Goal: Check status: Check status

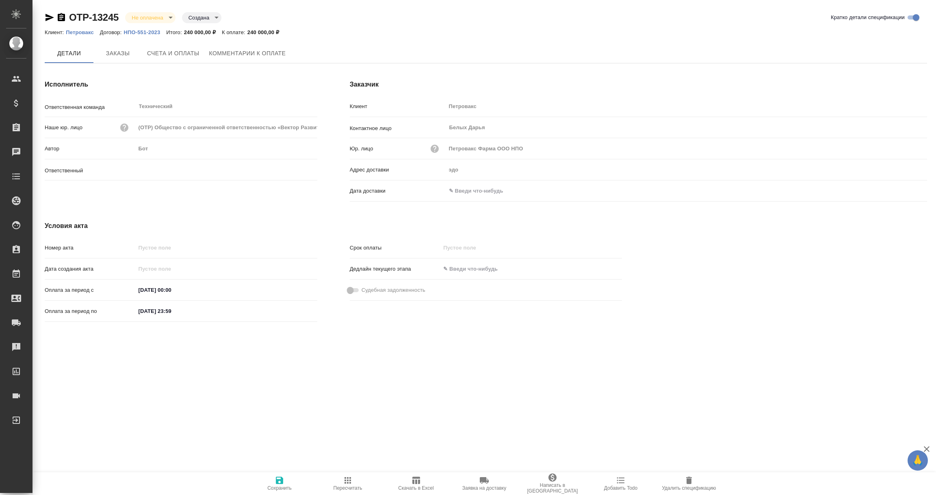
type input "[PERSON_NAME]"
click at [491, 194] on input "text" at bounding box center [481, 191] width 71 height 12
click at [905, 188] on icon "button" at bounding box center [903, 191] width 7 height 8
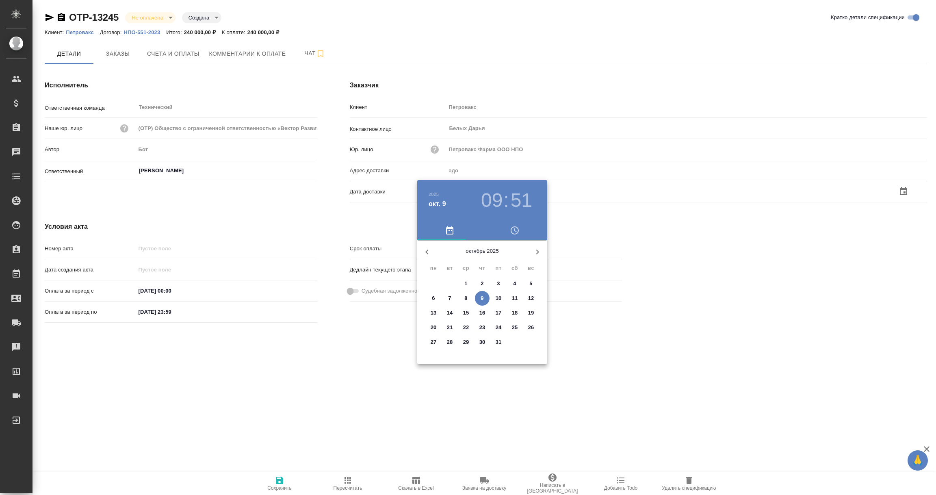
click at [613, 277] on div at bounding box center [468, 247] width 936 height 495
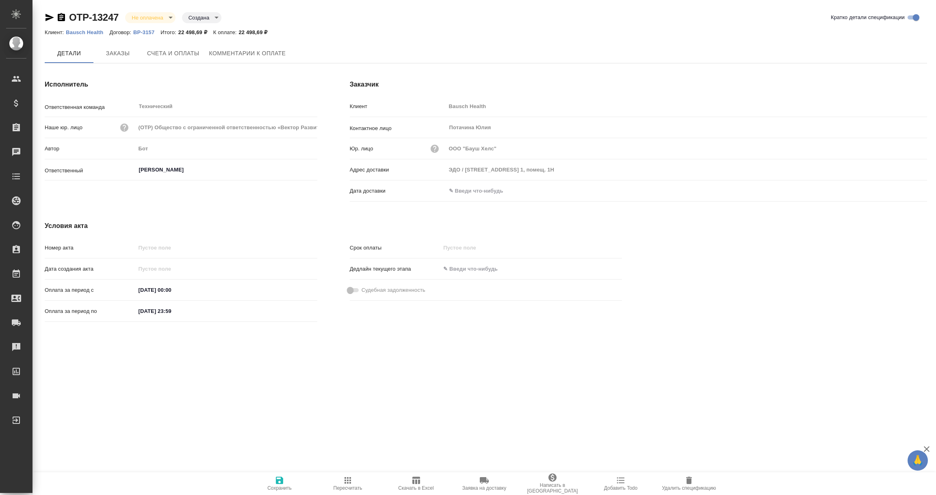
click at [465, 184] on div "Дата доставки" at bounding box center [638, 191] width 577 height 14
click at [474, 188] on input "text" at bounding box center [481, 191] width 71 height 12
click at [905, 191] on icon "button" at bounding box center [903, 191] width 10 height 10
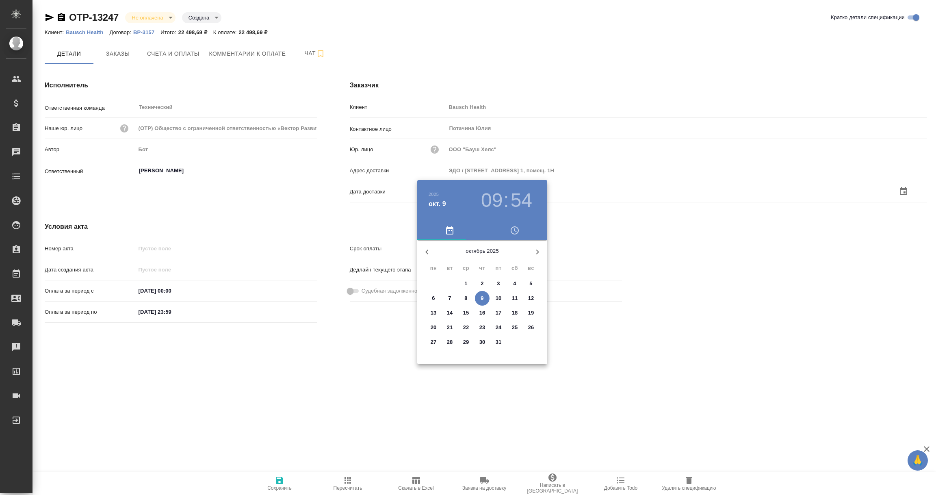
click at [479, 298] on span "9" at bounding box center [482, 298] width 15 height 8
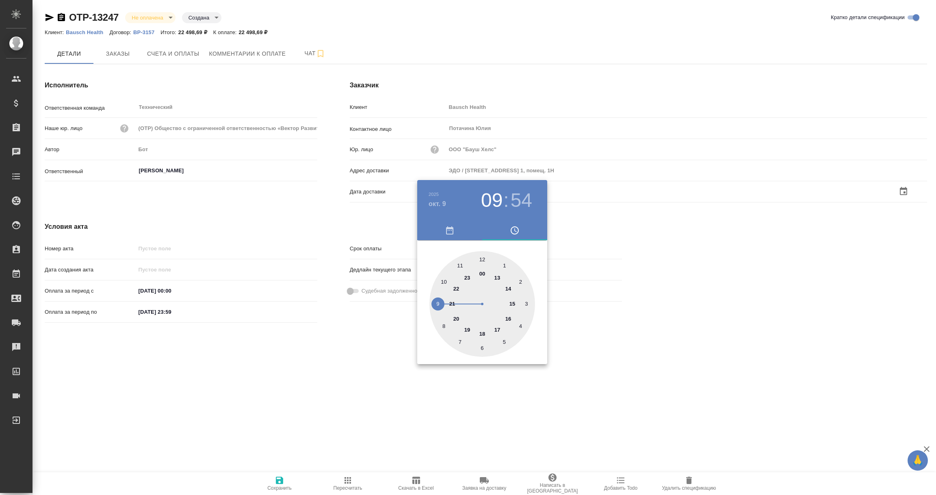
type input "09.10.2025 09:54"
click at [365, 366] on div at bounding box center [468, 247] width 936 height 495
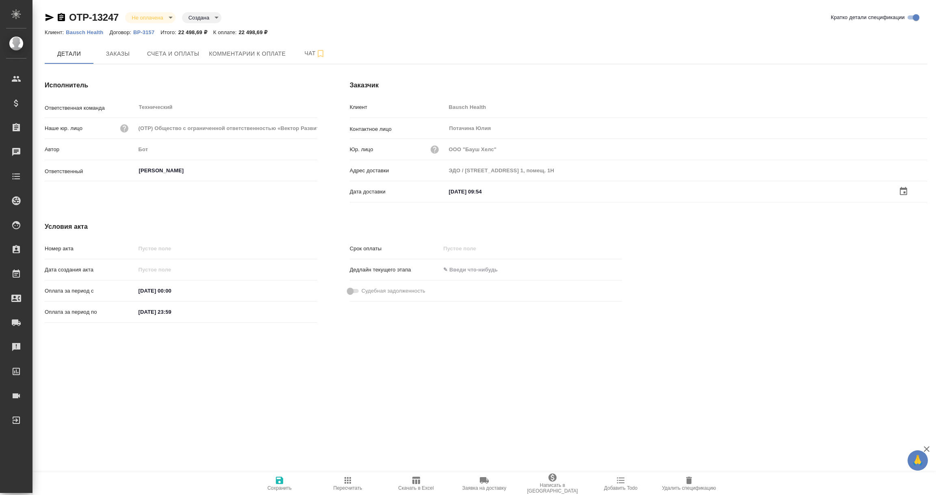
click at [276, 479] on icon "button" at bounding box center [279, 479] width 7 height 7
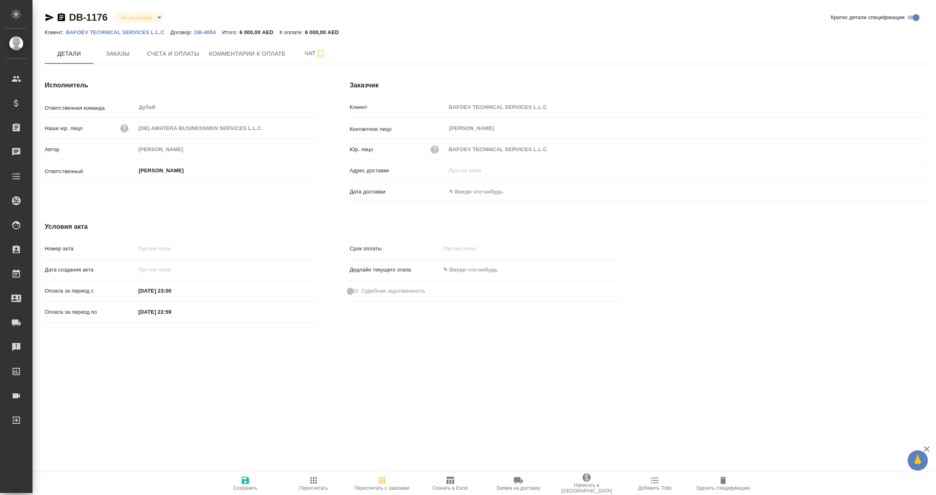
click at [60, 18] on icon "button" at bounding box center [61, 17] width 7 height 8
click at [124, 52] on span "Заказы" at bounding box center [117, 54] width 39 height 10
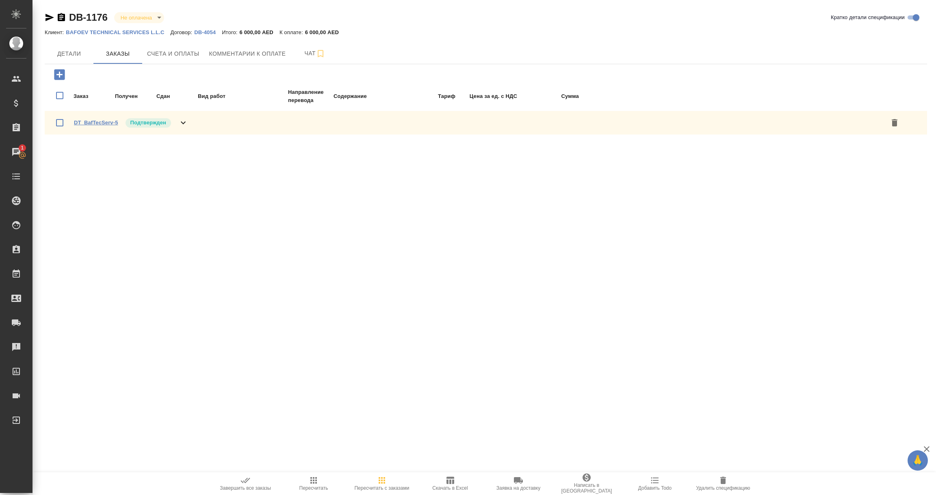
click at [91, 119] on link "DT_BafTecServ-5" at bounding box center [96, 122] width 44 height 6
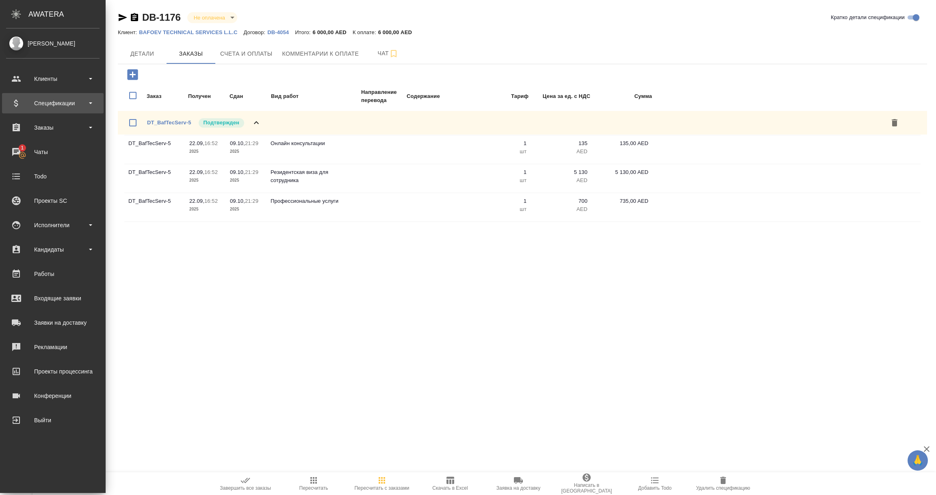
click at [65, 108] on div "Спецификации" at bounding box center [52, 103] width 93 height 12
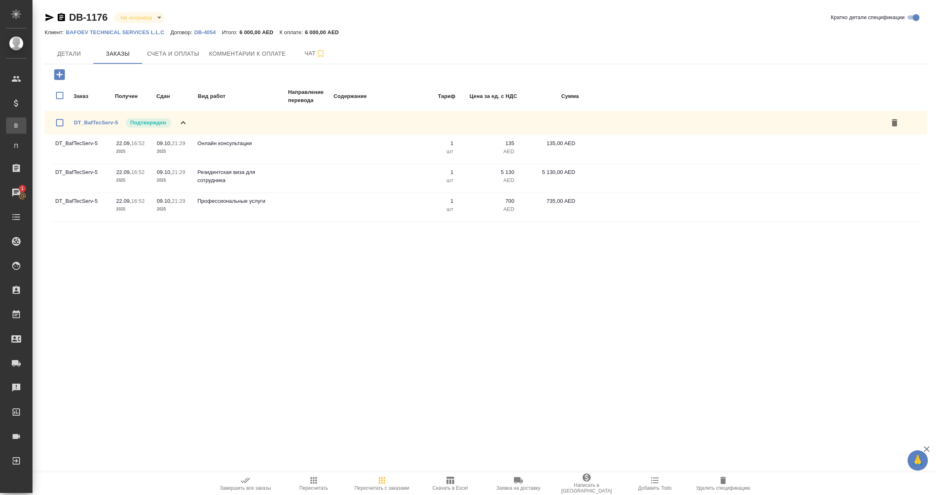
click at [12, 128] on div "Все спецификации" at bounding box center [6, 125] width 12 height 8
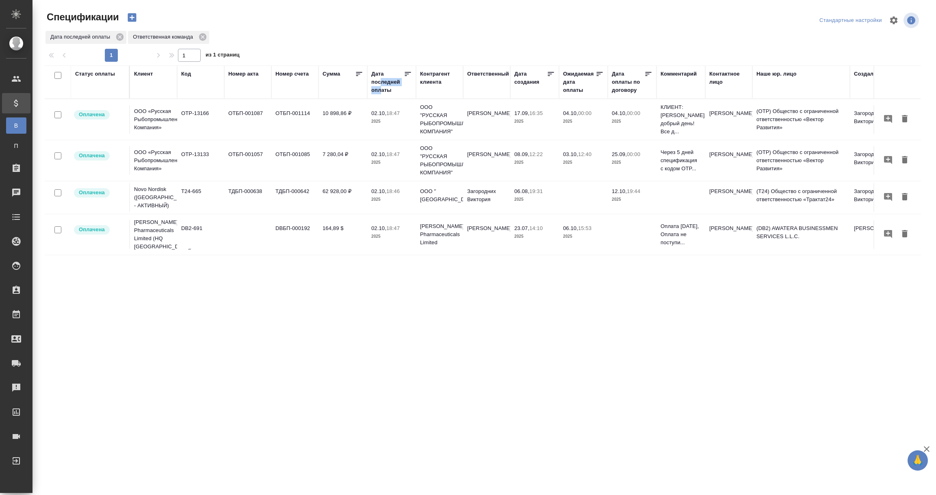
click at [381, 86] on div "Дата последней оплаты" at bounding box center [387, 82] width 32 height 24
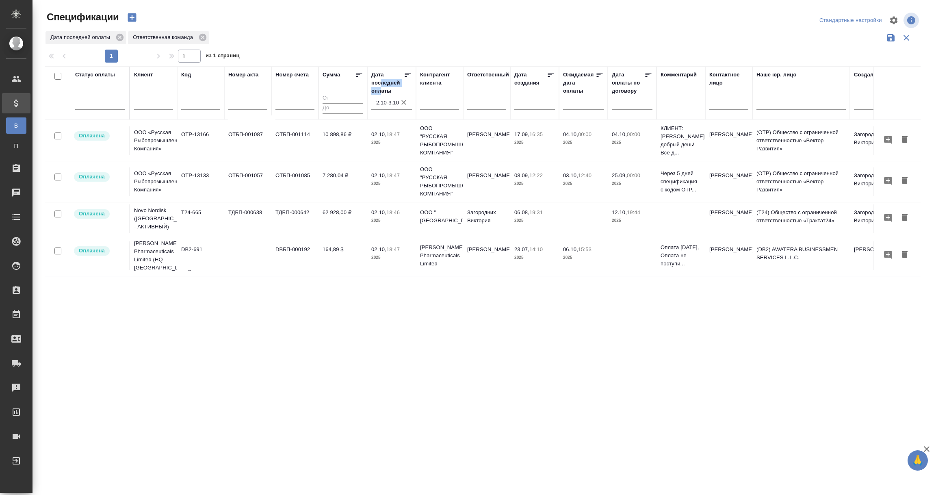
click at [454, 181] on p "ООО "РУССКАЯ РЫБОПРОМЫШЛЕННАЯ КОМПАНИЯ"" at bounding box center [439, 181] width 39 height 32
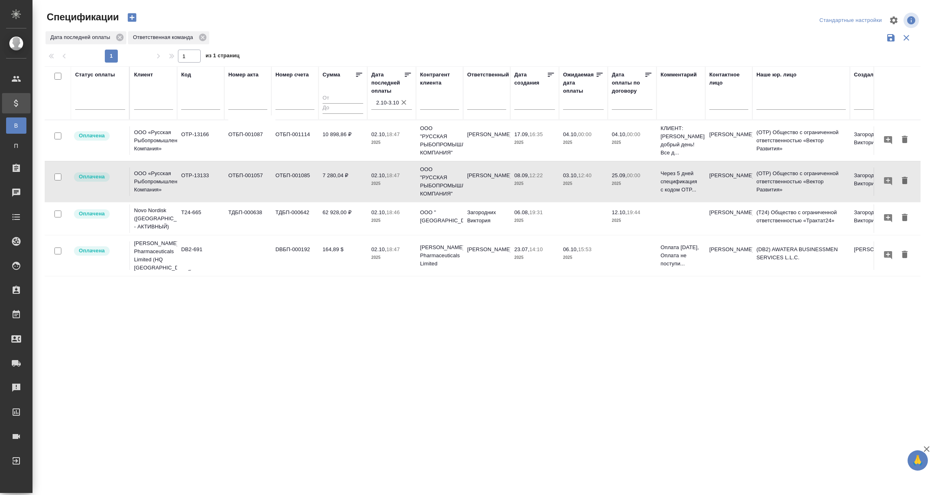
click at [390, 99] on input "2.10-3.10" at bounding box center [394, 102] width 36 height 11
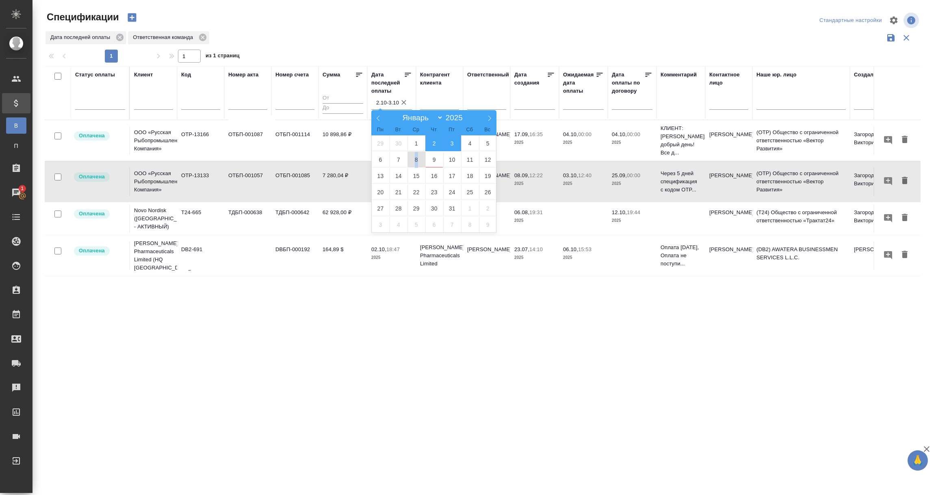
click at [416, 160] on span "8" at bounding box center [416, 160] width 18 height 16
click at [430, 161] on span "9" at bounding box center [434, 160] width 18 height 16
type div "2025-10-07T21:00:00.000Z — 2025-10-08T21:00:00.000Z"
type input "8.10-9.10"
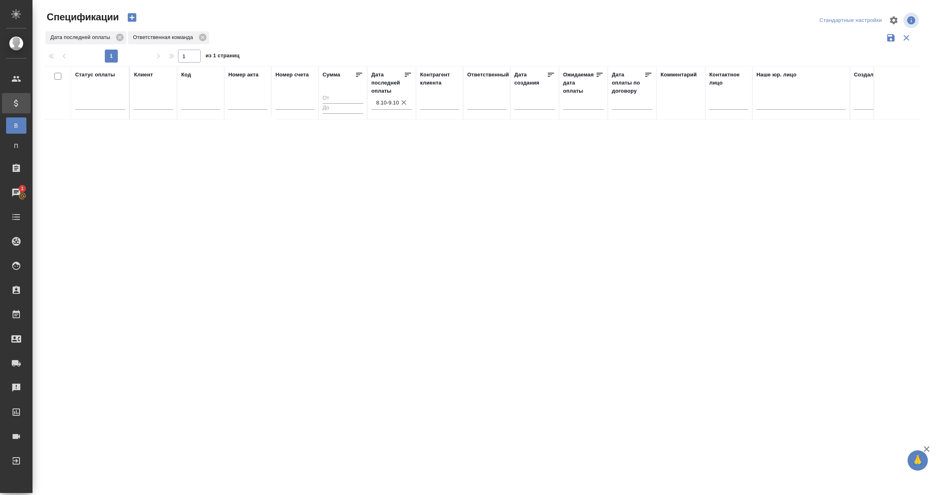
scroll to position [0, 178]
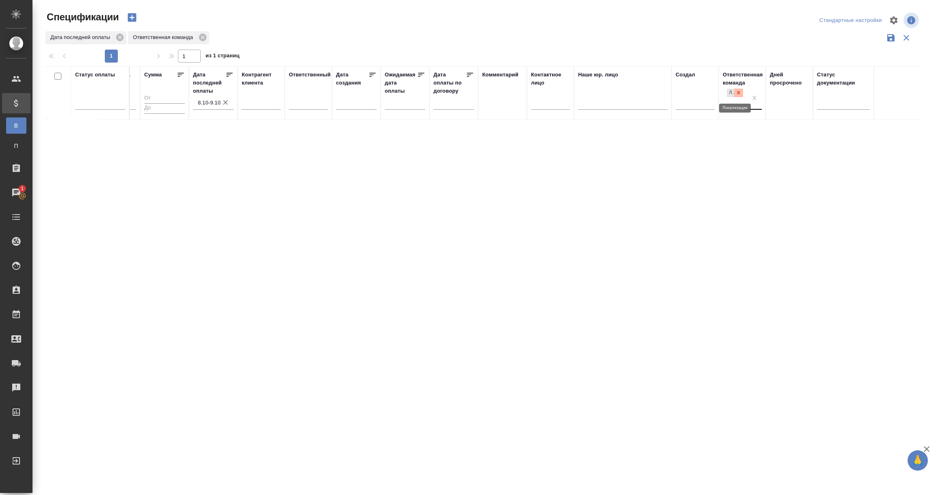
click at [740, 93] on icon at bounding box center [739, 93] width 6 height 6
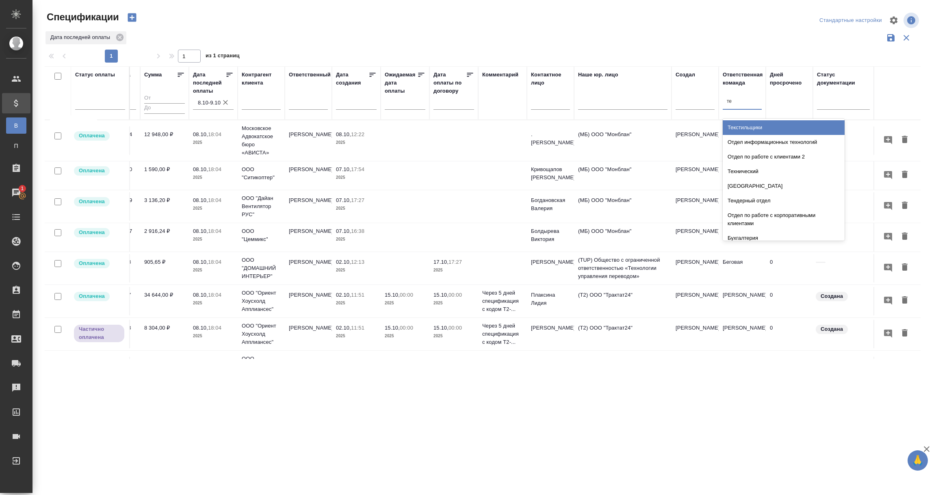
type input "тех"
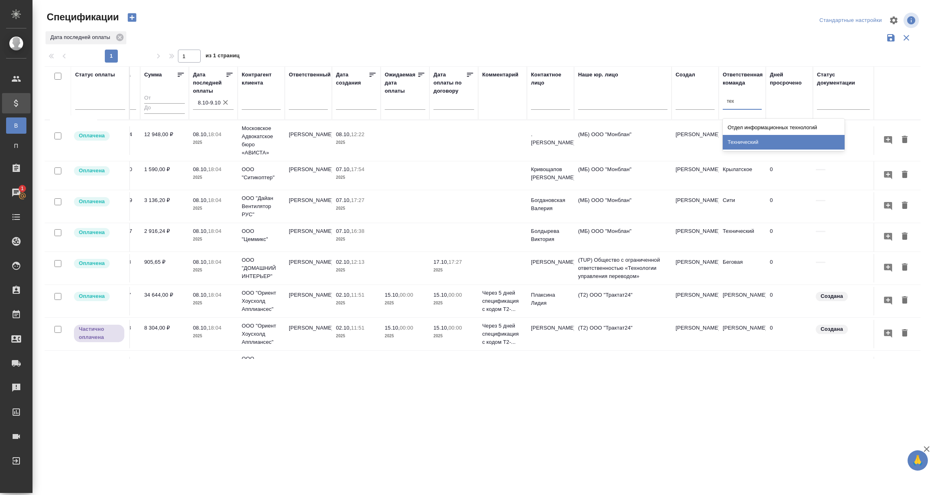
click at [740, 146] on div "Технический" at bounding box center [784, 142] width 122 height 15
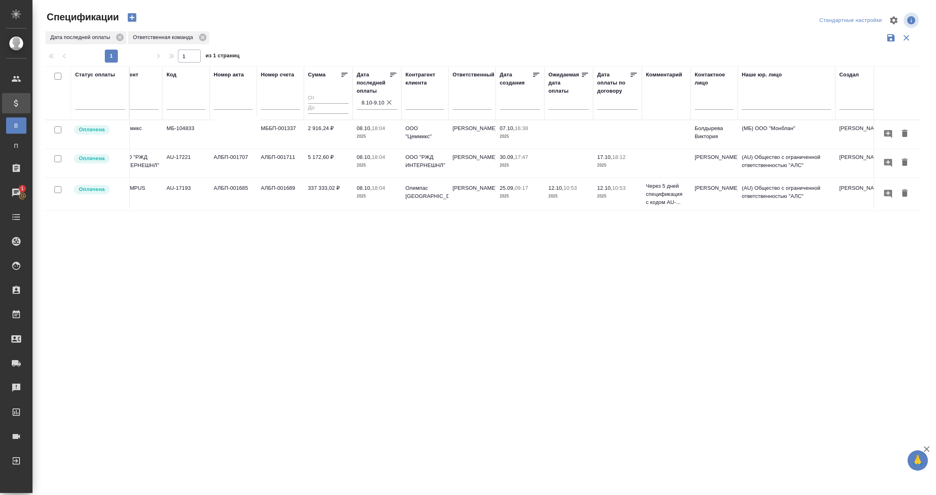
scroll to position [0, 0]
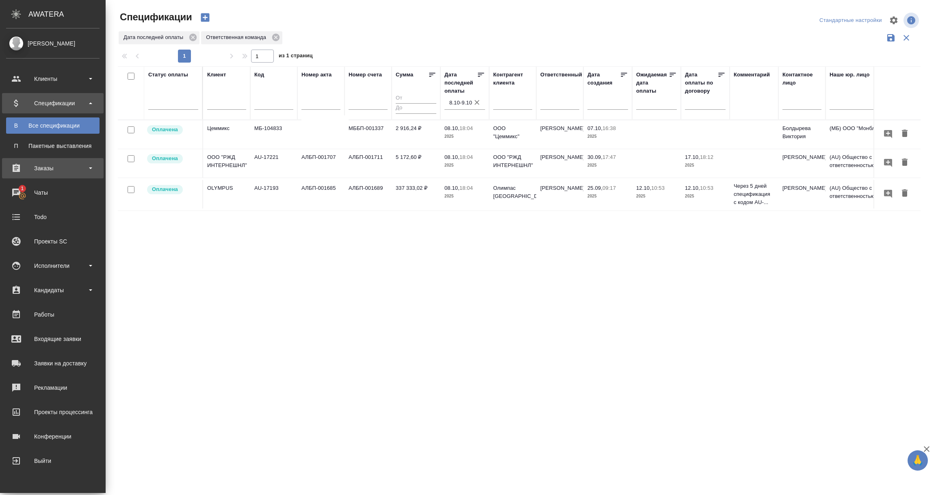
click at [42, 176] on div "Заказы" at bounding box center [53, 168] width 102 height 20
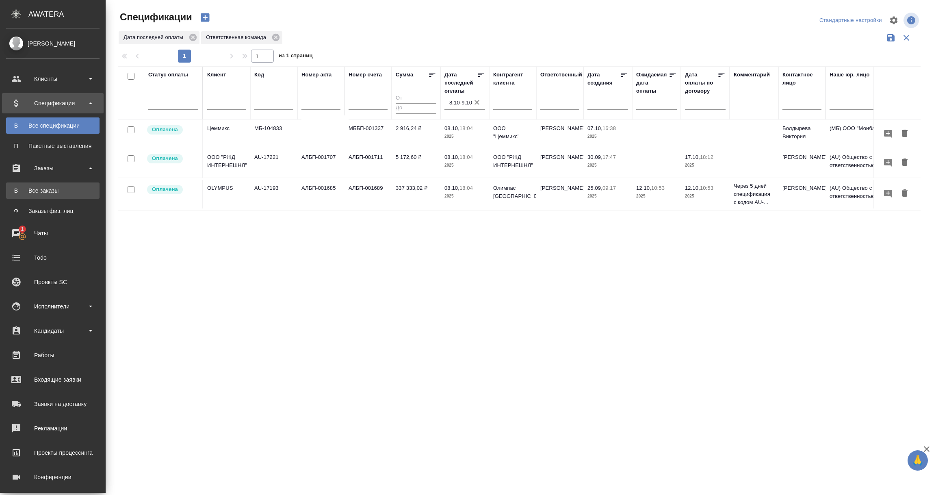
click at [54, 187] on div "Все заказы" at bounding box center [52, 190] width 85 height 8
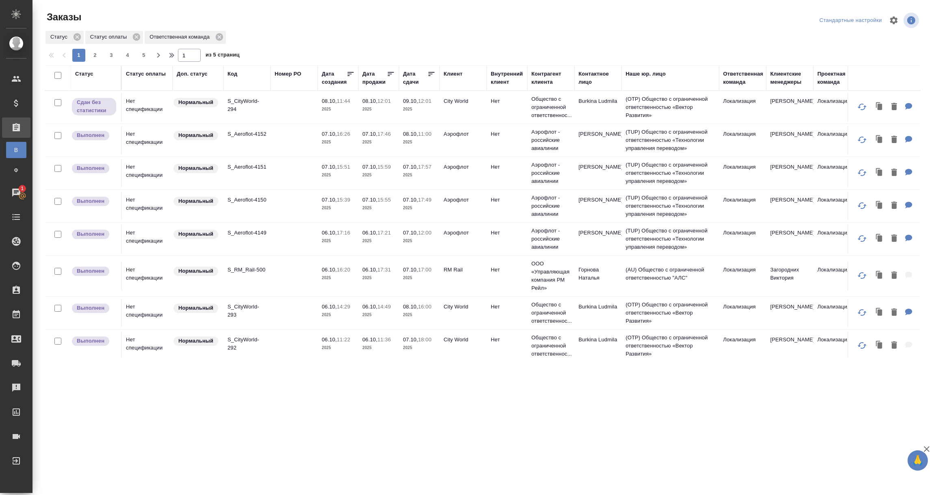
scroll to position [61, 0]
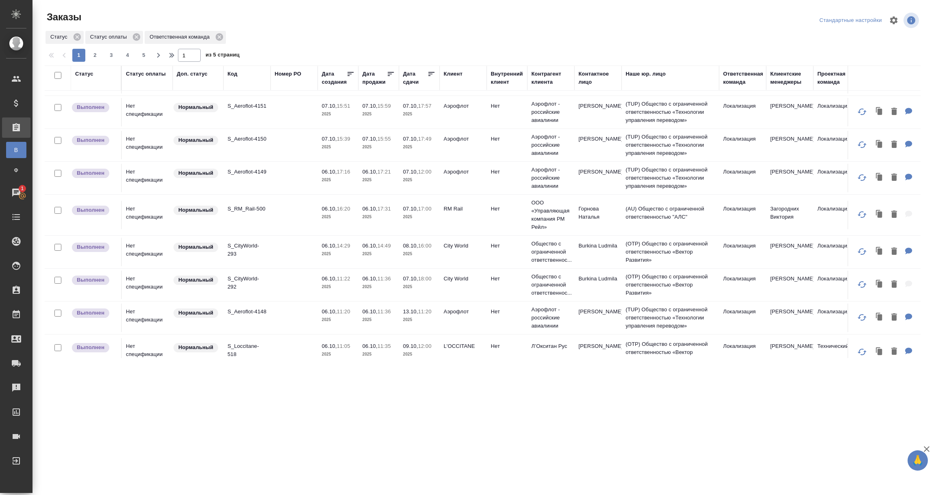
click at [247, 218] on td "S_RM_Rail-500" at bounding box center [246, 215] width 47 height 28
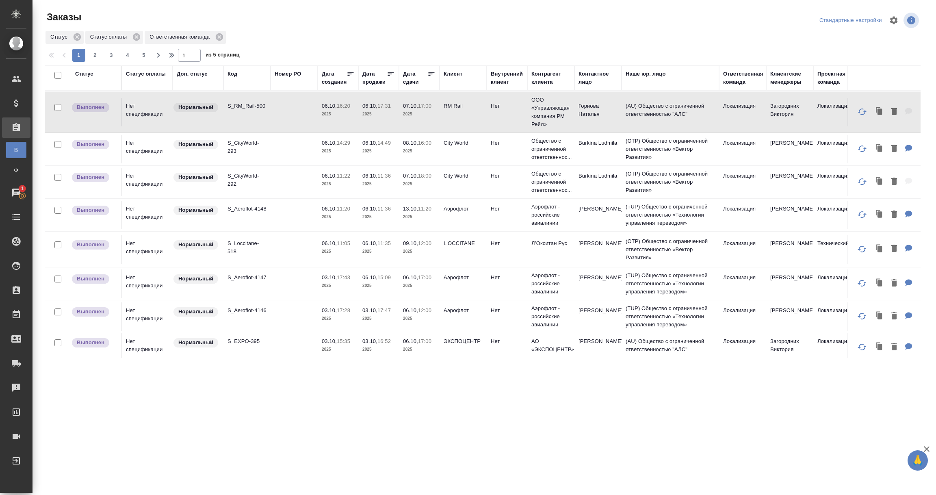
scroll to position [182, 0]
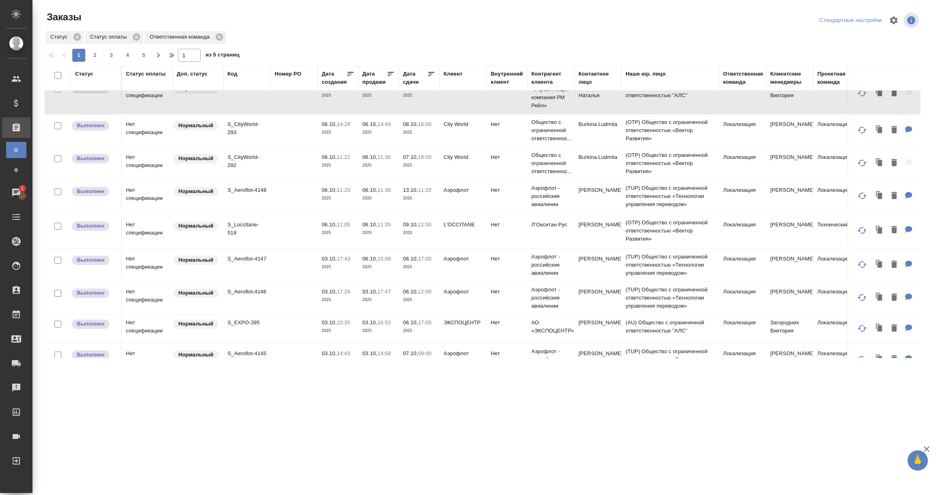
click at [269, 234] on td "S_Loccitane-518" at bounding box center [246, 230] width 47 height 28
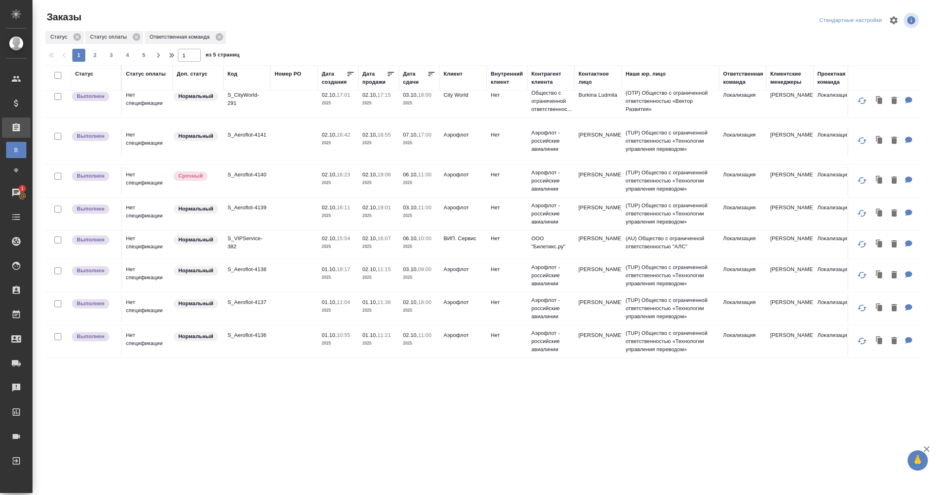
scroll to position [584, 0]
click at [455, 234] on p "ВИП. Сервис" at bounding box center [463, 238] width 39 height 8
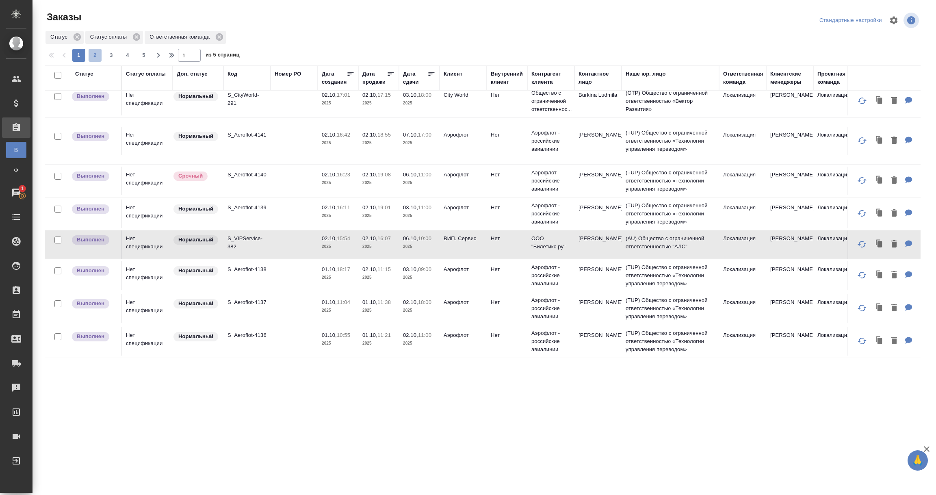
click at [94, 54] on span "2" at bounding box center [95, 55] width 13 height 8
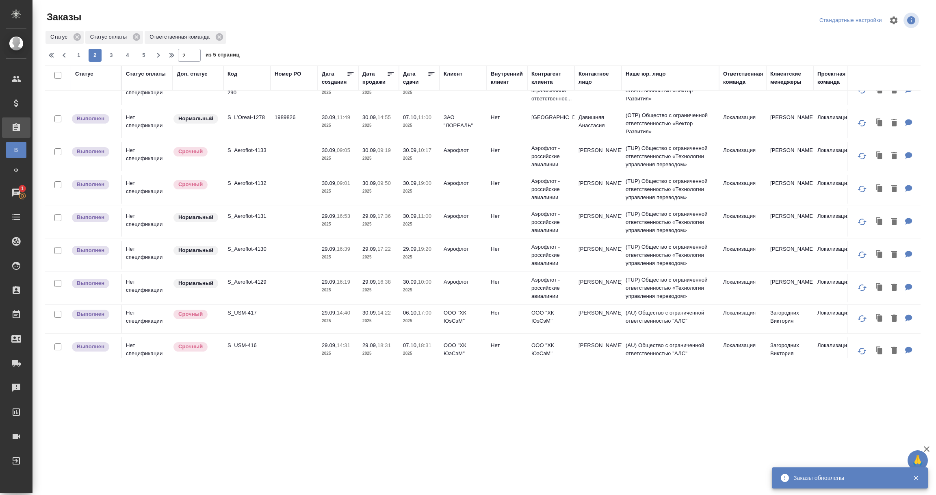
scroll to position [0, 0]
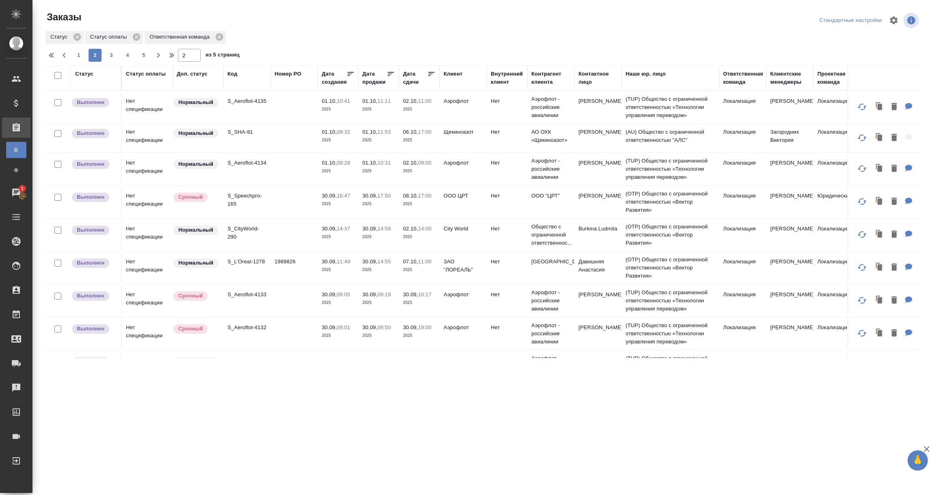
click at [450, 143] on td "Щекиноазот" at bounding box center [462, 138] width 47 height 28
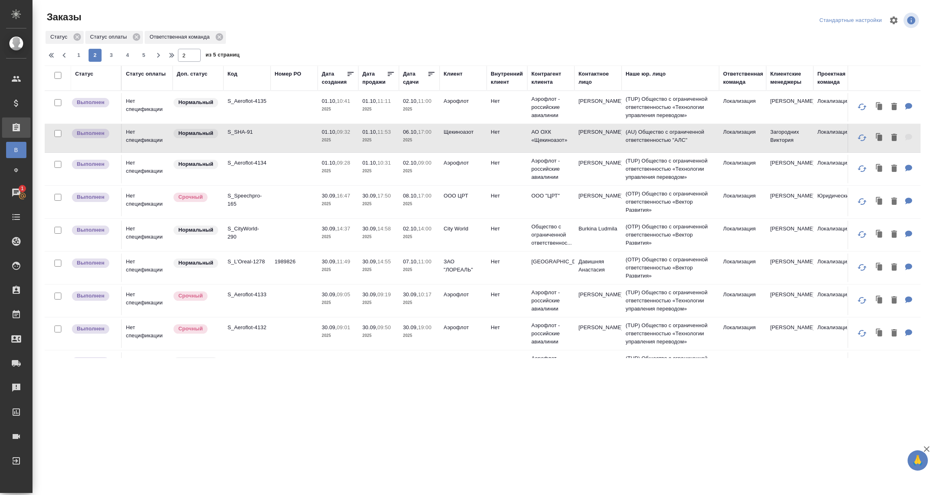
click at [468, 201] on td "OOO ЦРТ" at bounding box center [462, 202] width 47 height 28
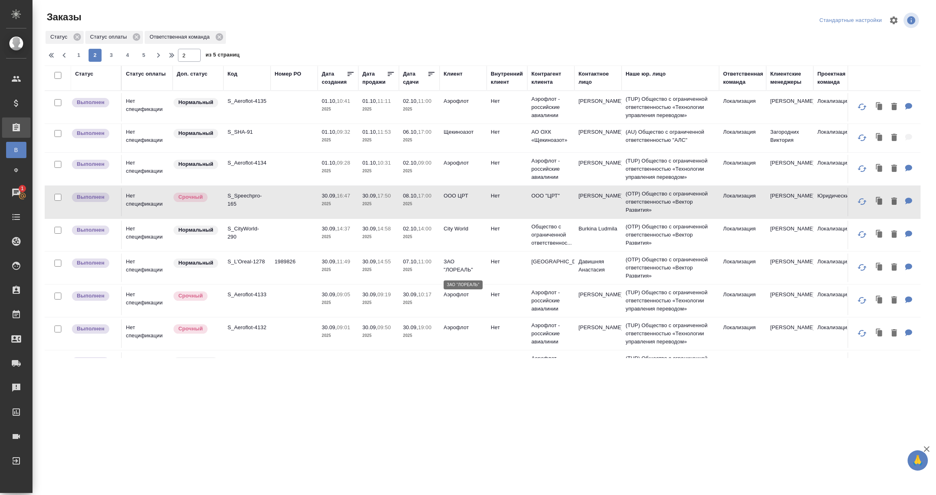
click at [455, 272] on p "ЗАО "ЛОРЕАЛЬ"" at bounding box center [463, 266] width 39 height 16
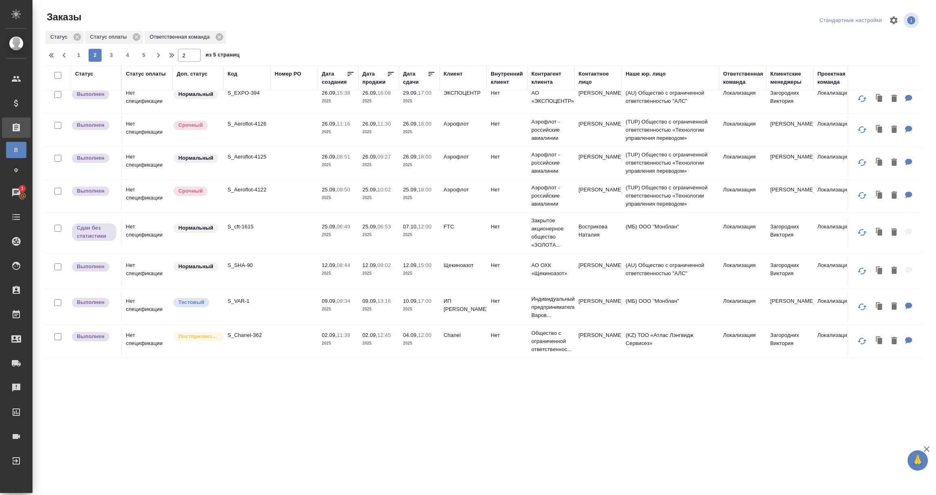
scroll to position [563, 0]
click at [460, 262] on td "Щекиноазот" at bounding box center [462, 271] width 47 height 28
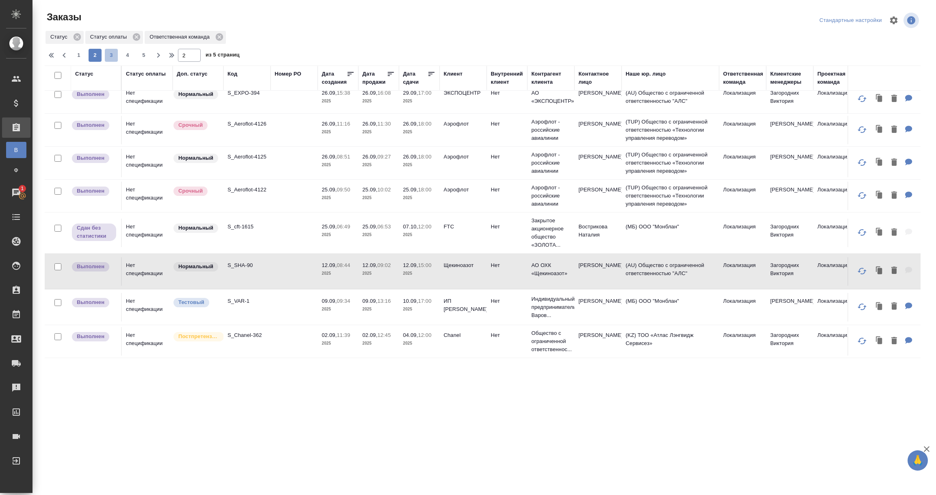
click at [108, 51] on span "3" at bounding box center [111, 55] width 13 height 8
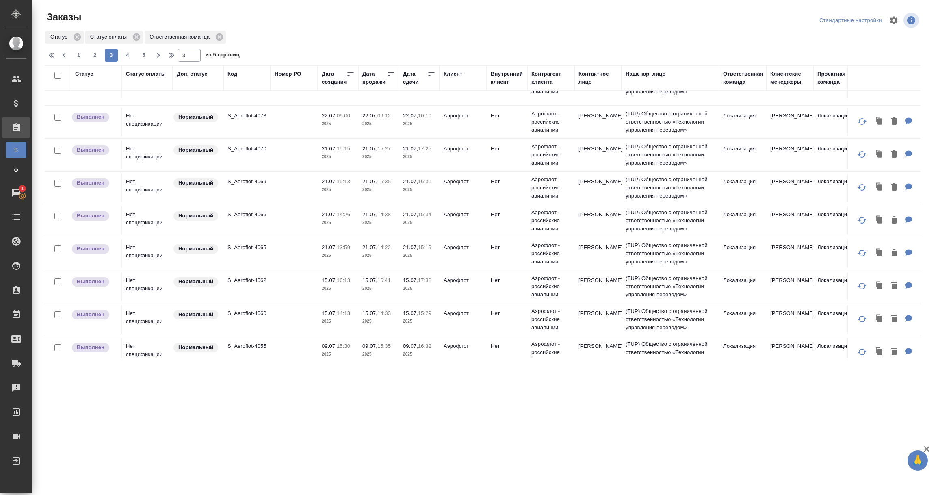
scroll to position [662, 0]
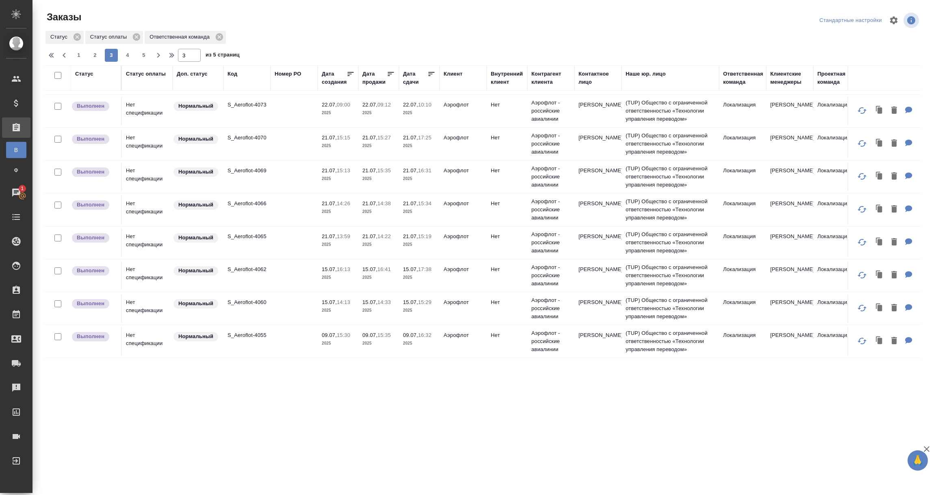
click at [126, 53] on span "4" at bounding box center [127, 55] width 13 height 8
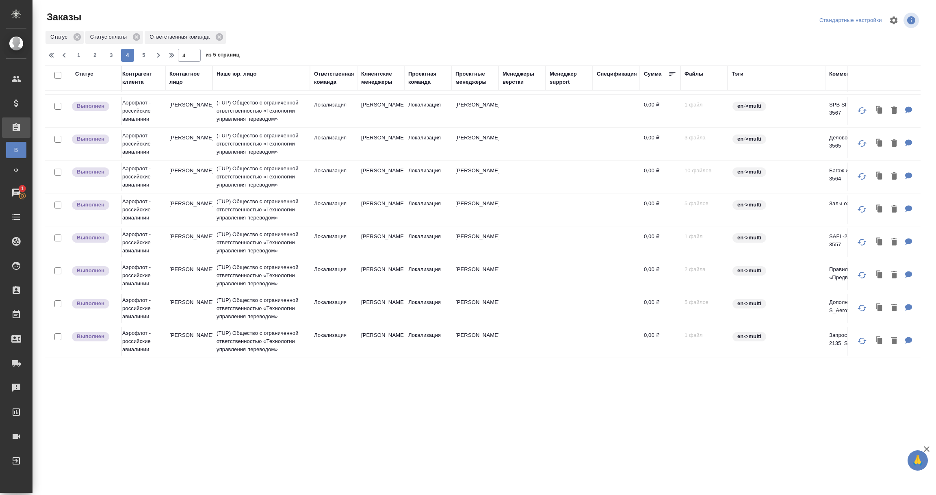
scroll to position [572, 409]
click at [146, 55] on span "5" at bounding box center [143, 55] width 13 height 8
type input "5"
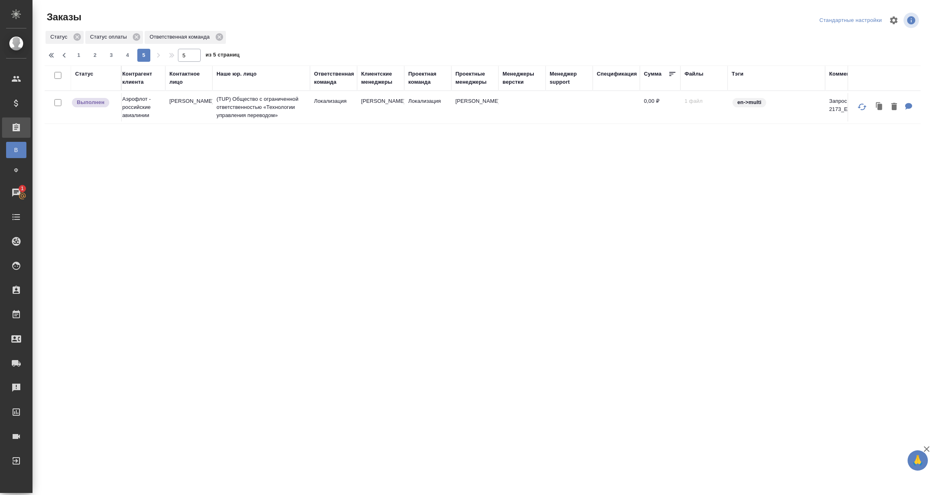
scroll to position [0, 409]
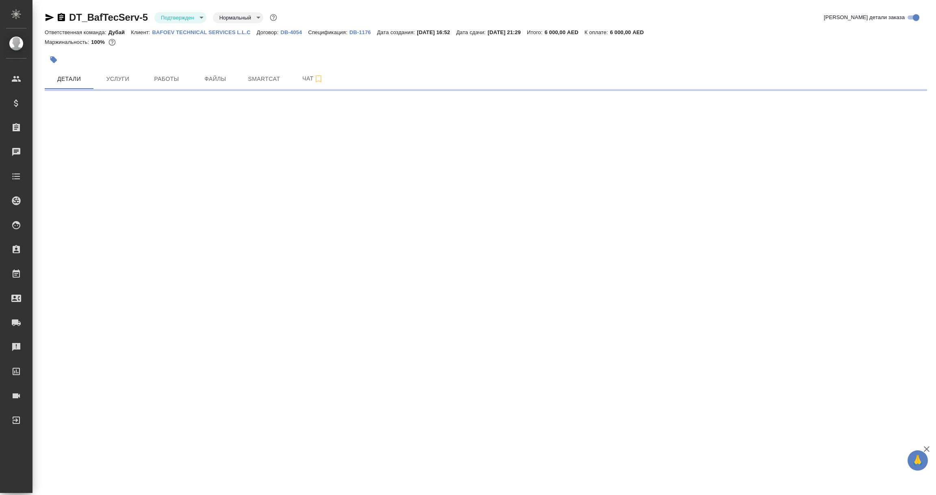
select select "RU"
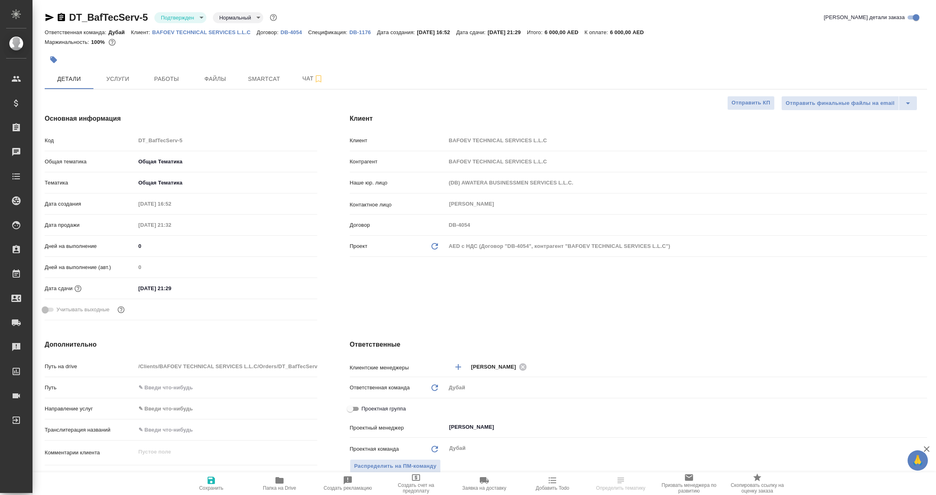
type textarea "x"
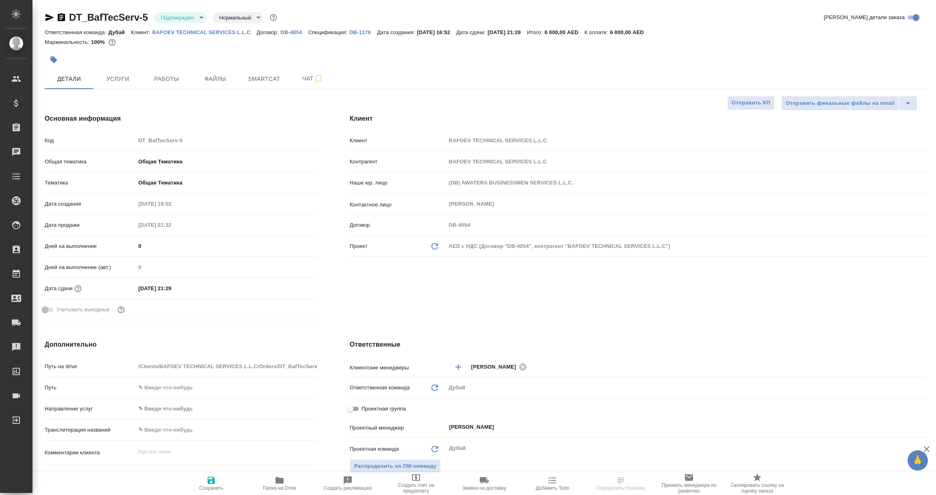
type textarea "x"
click at [126, 83] on span "Услуги" at bounding box center [117, 79] width 39 height 10
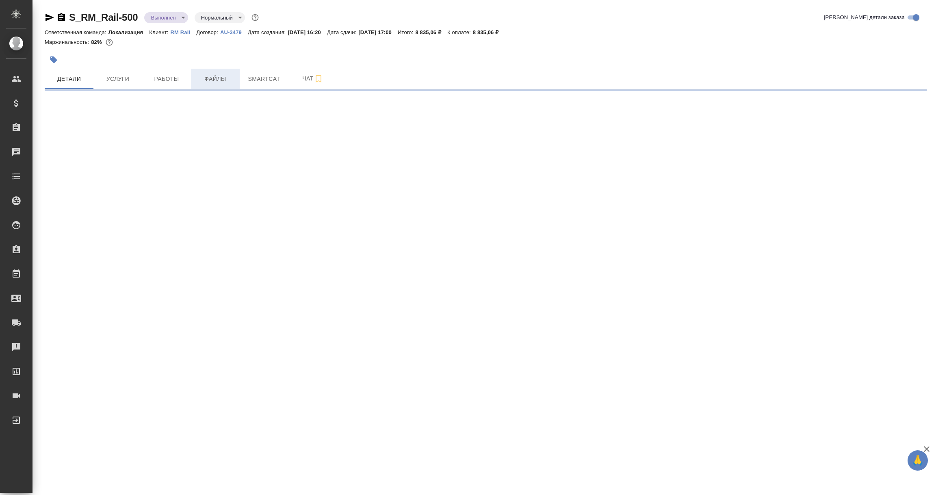
select select "RU"
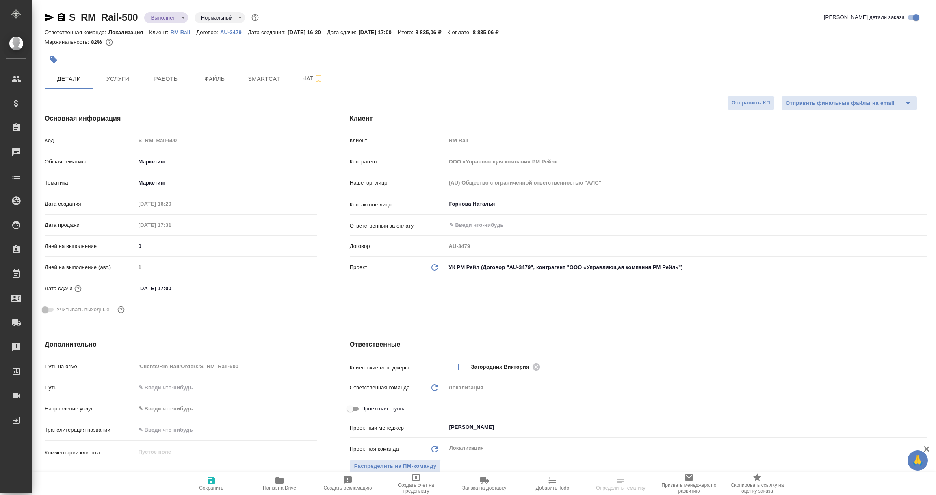
type textarea "x"
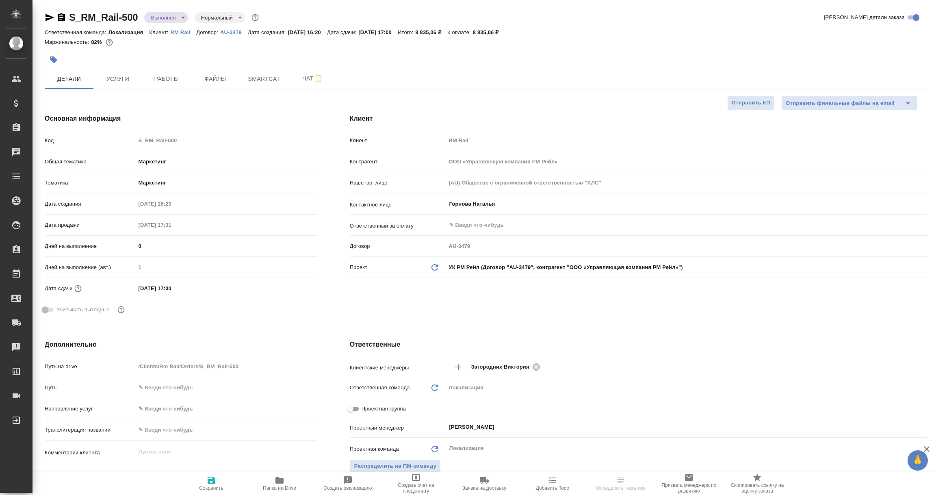
type textarea "x"
click at [225, 32] on p "AU-3479" at bounding box center [234, 32] width 28 height 6
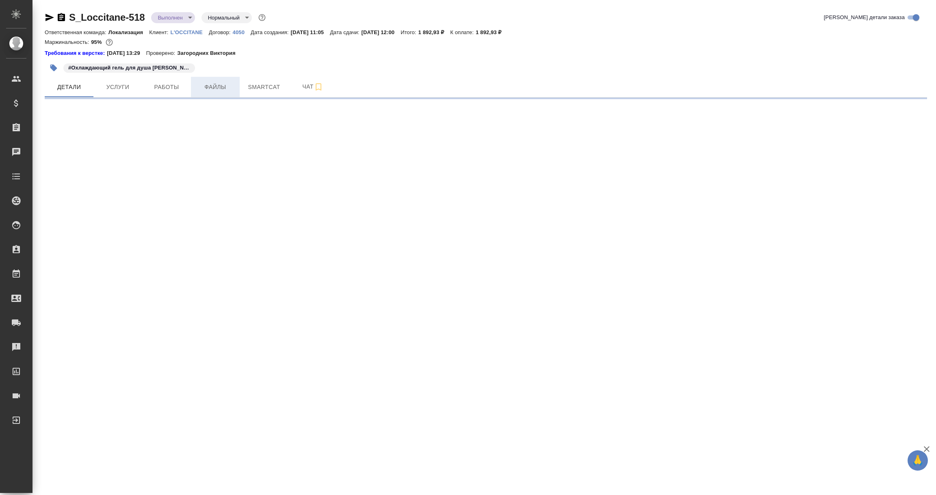
select select "RU"
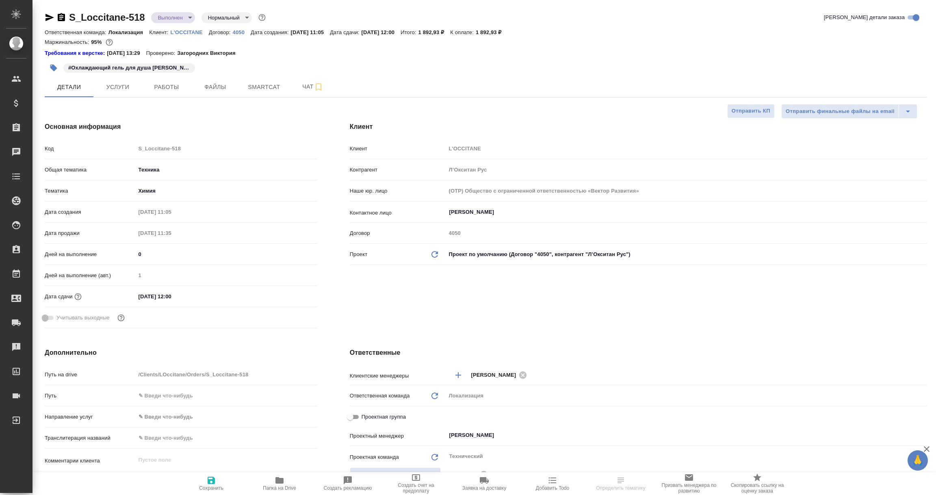
type textarea "x"
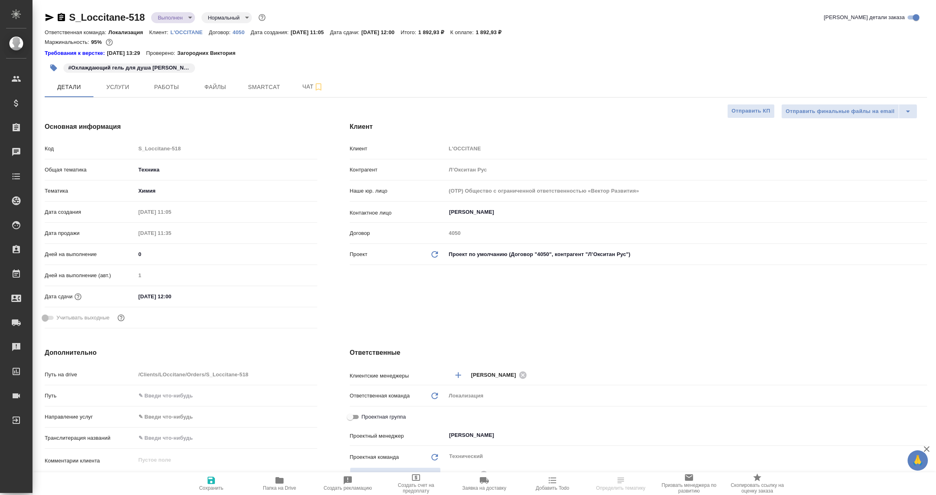
type textarea "x"
click at [239, 30] on p "4050" at bounding box center [242, 32] width 18 height 6
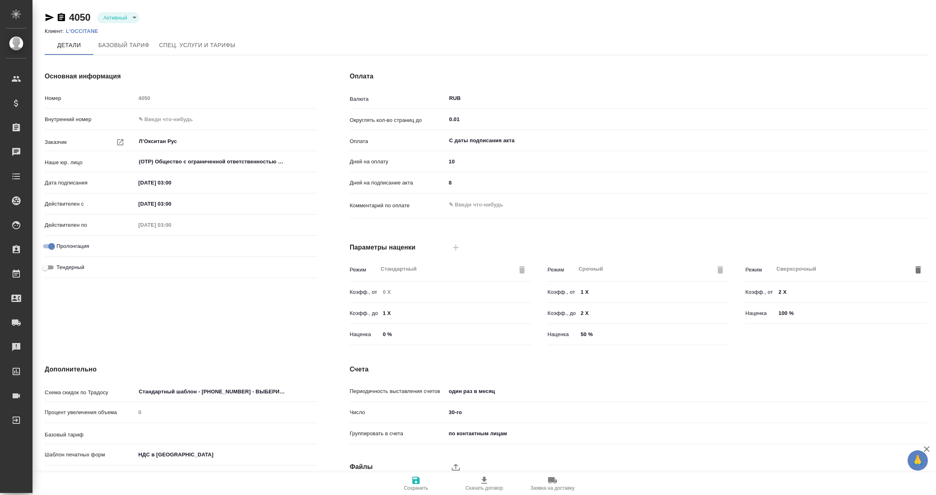
type input "1062 awatera + Marketing"
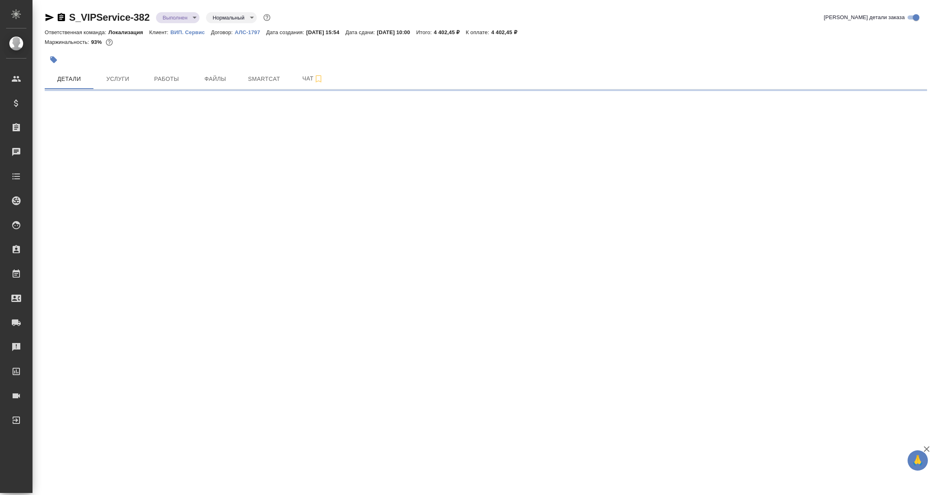
select select "RU"
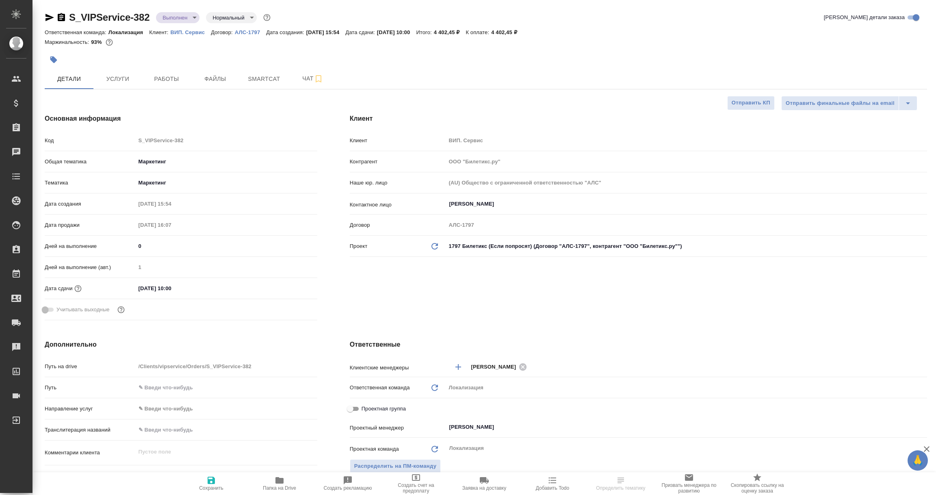
type textarea "x"
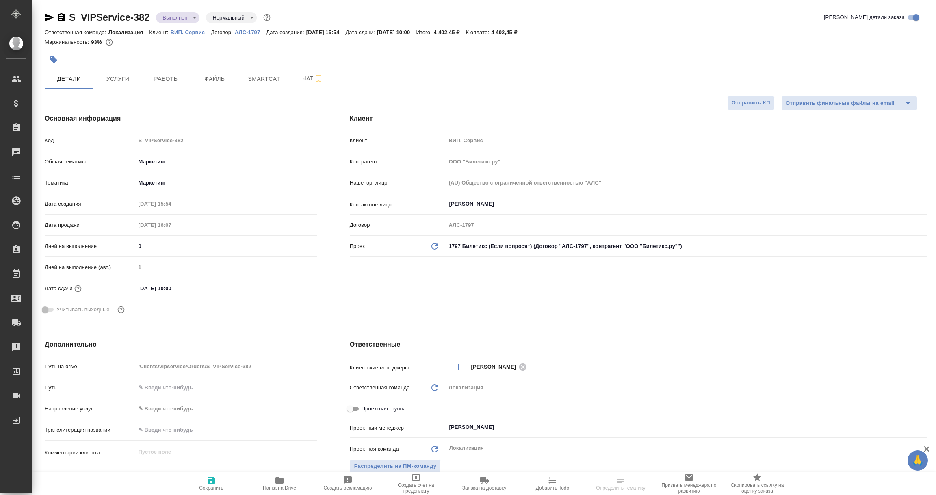
type textarea "x"
click at [48, 16] on icon "button" at bounding box center [49, 17] width 9 height 7
select select "RU"
type textarea "x"
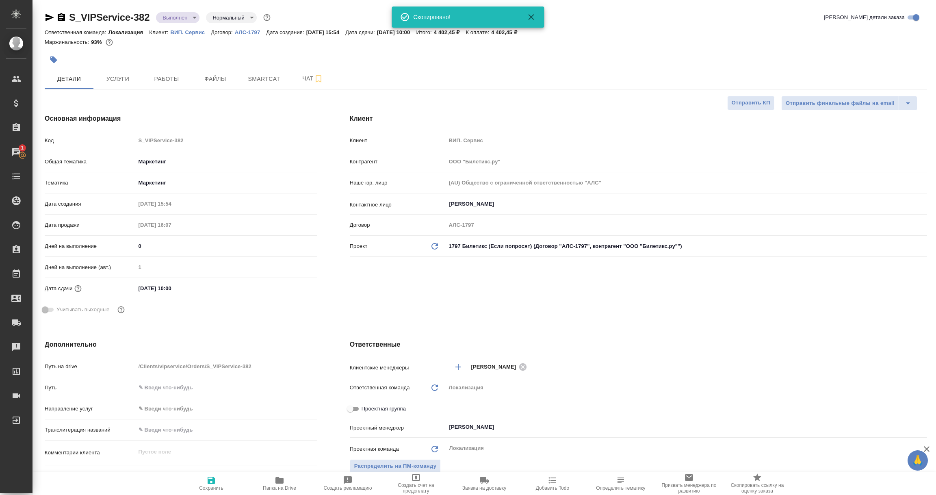
type textarea "x"
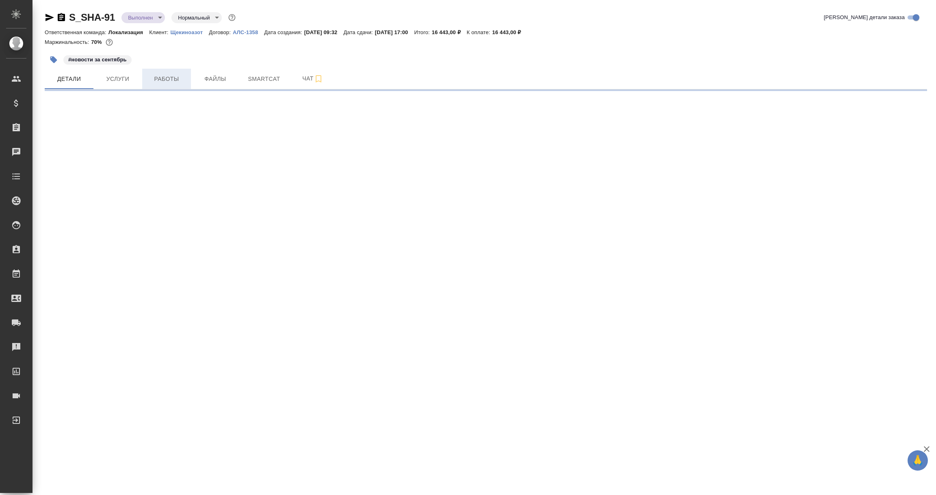
select select "RU"
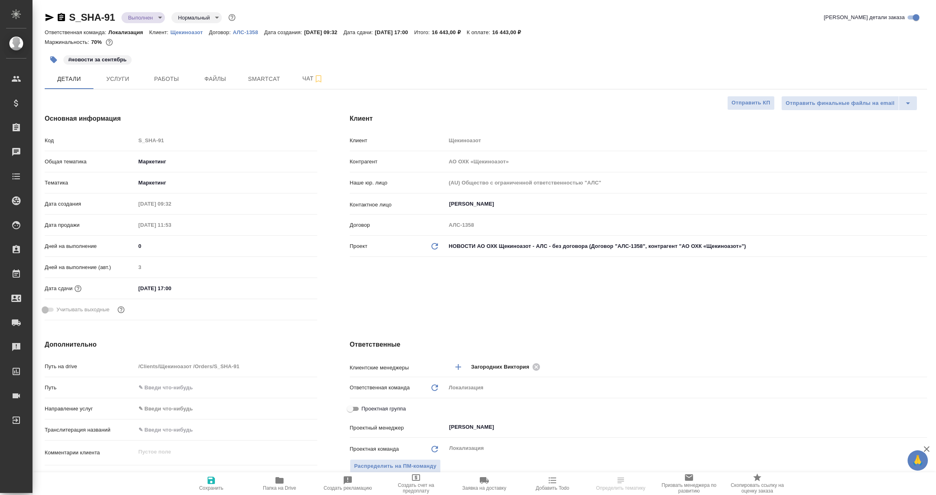
type textarea "x"
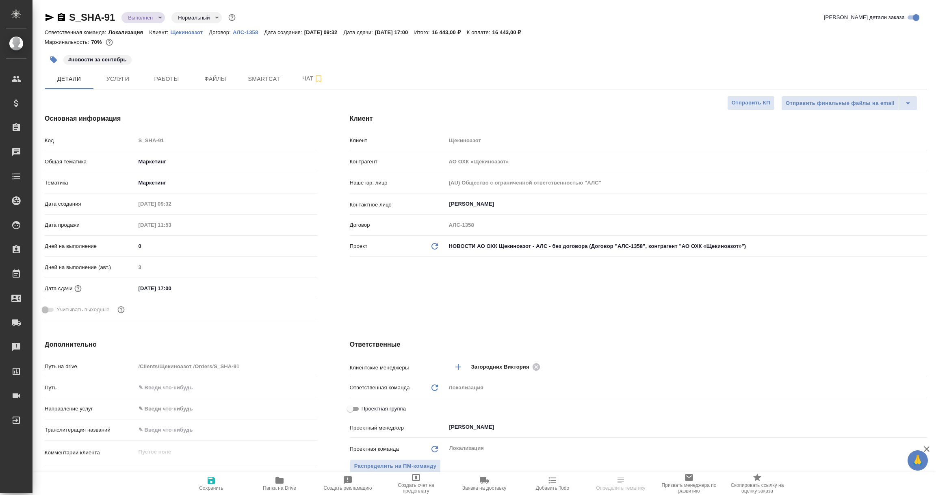
type textarea "x"
click at [50, 18] on icon "button" at bounding box center [49, 17] width 9 height 7
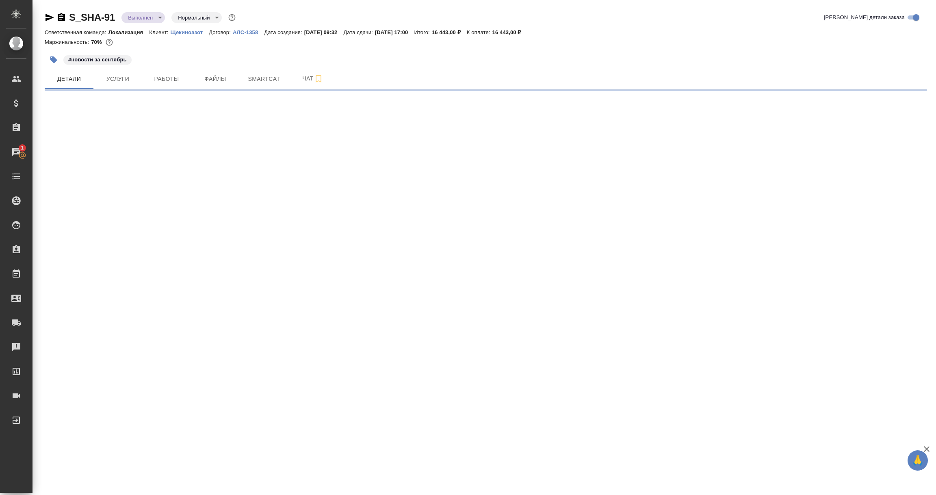
select select "RU"
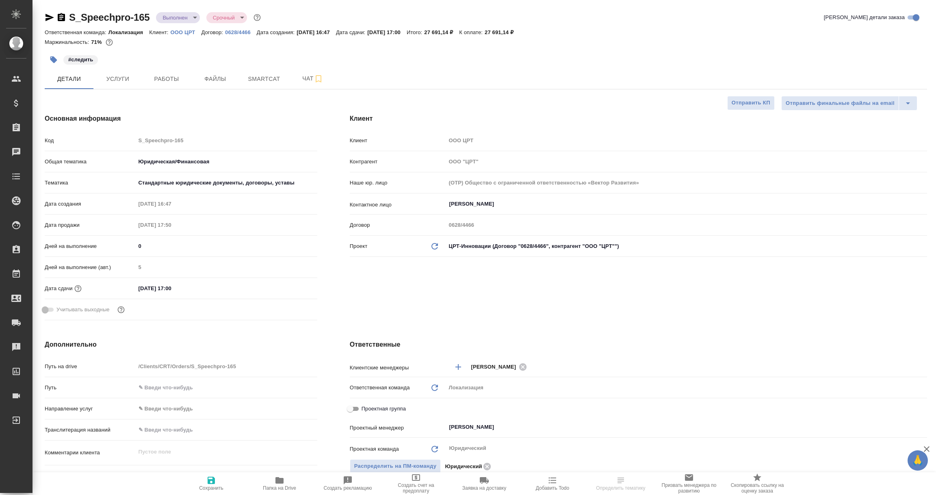
type textarea "x"
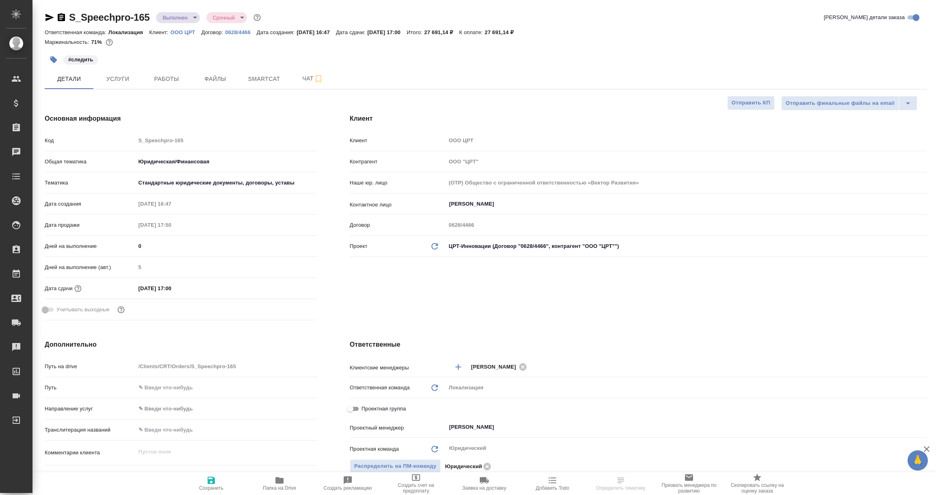
type textarea "x"
click at [237, 32] on p "0628/4466" at bounding box center [241, 32] width 32 height 6
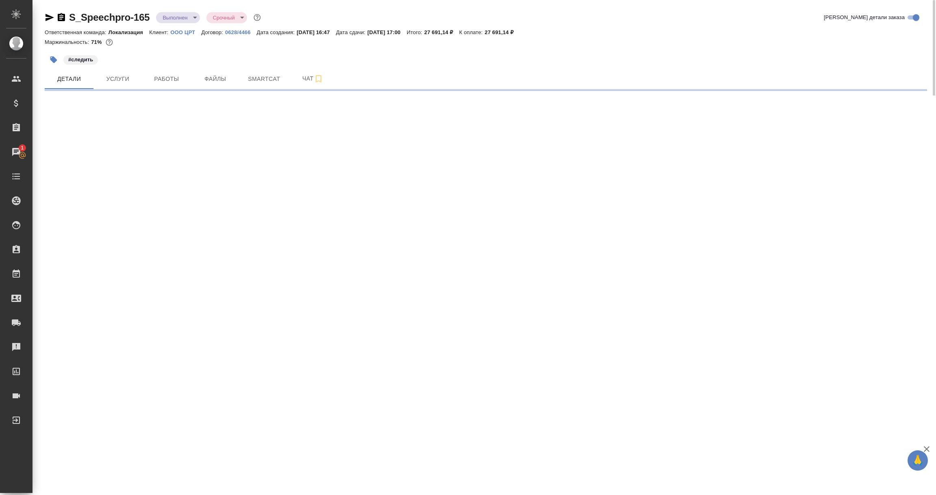
select select "RU"
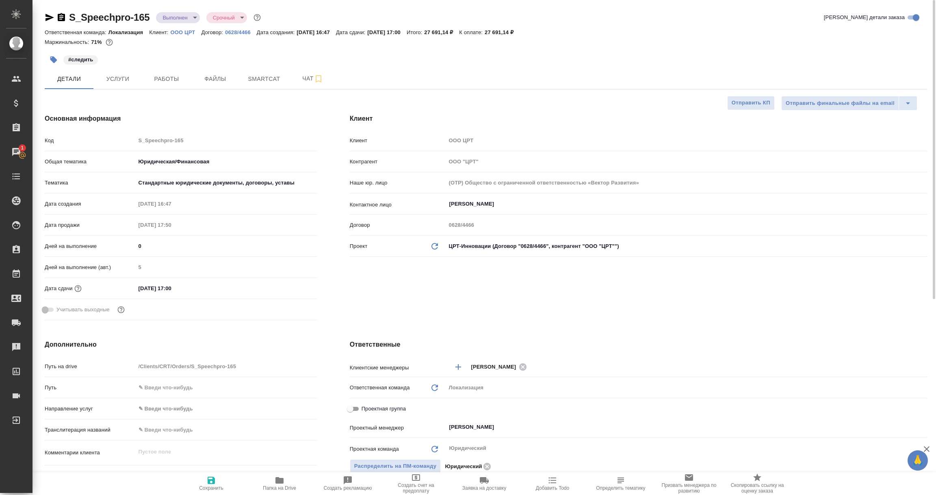
type textarea "x"
click at [46, 18] on icon "button" at bounding box center [50, 18] width 10 height 10
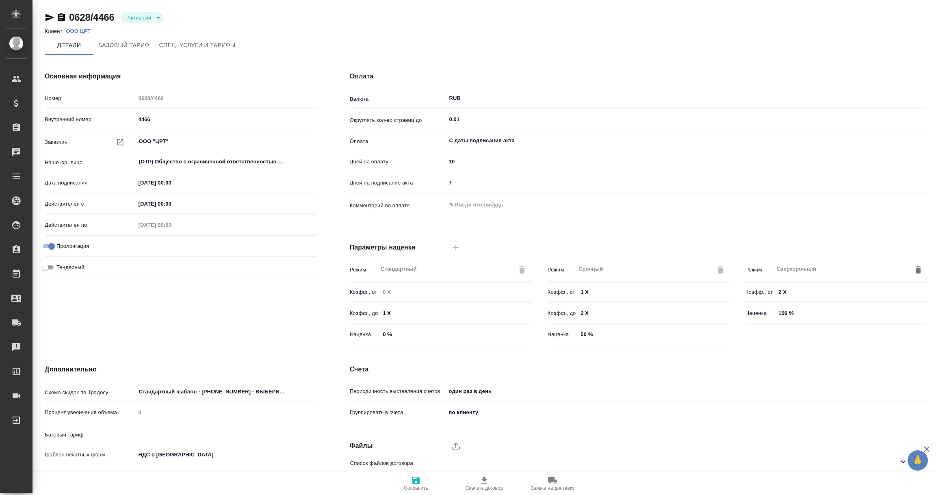
type input "1062 awatera + Marketing"
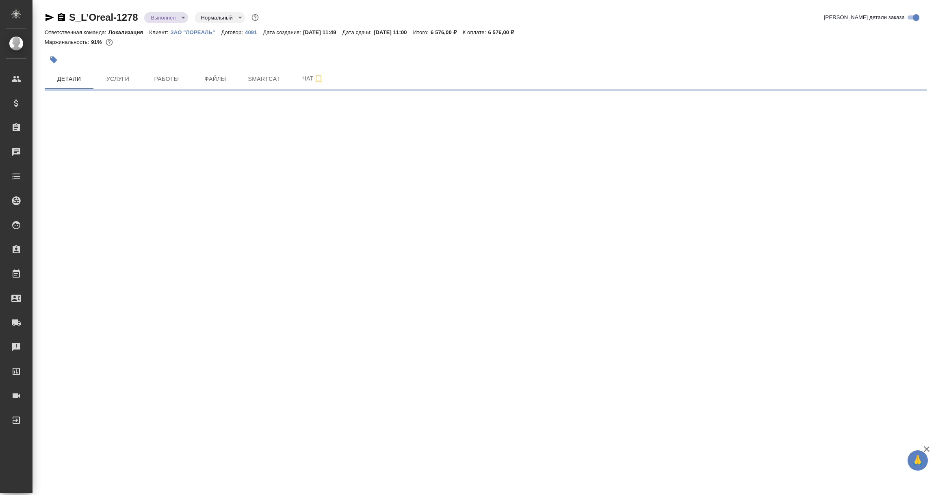
select select "RU"
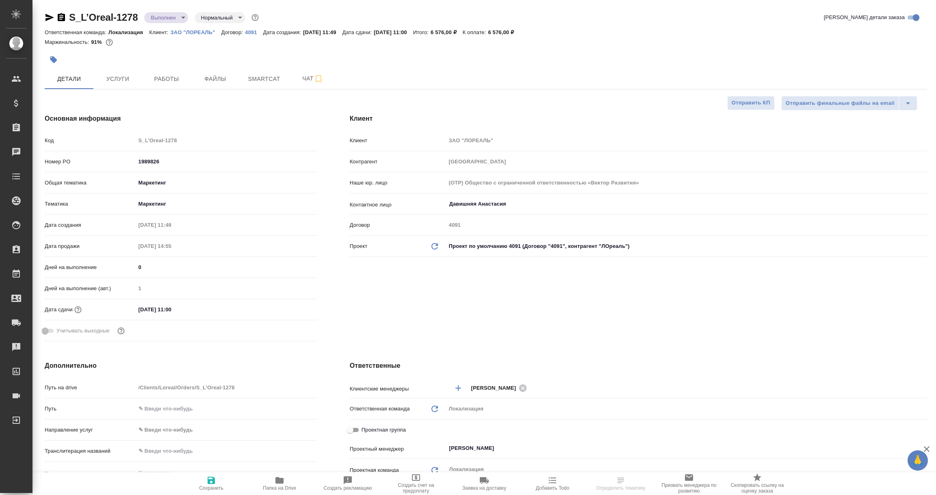
type textarea "x"
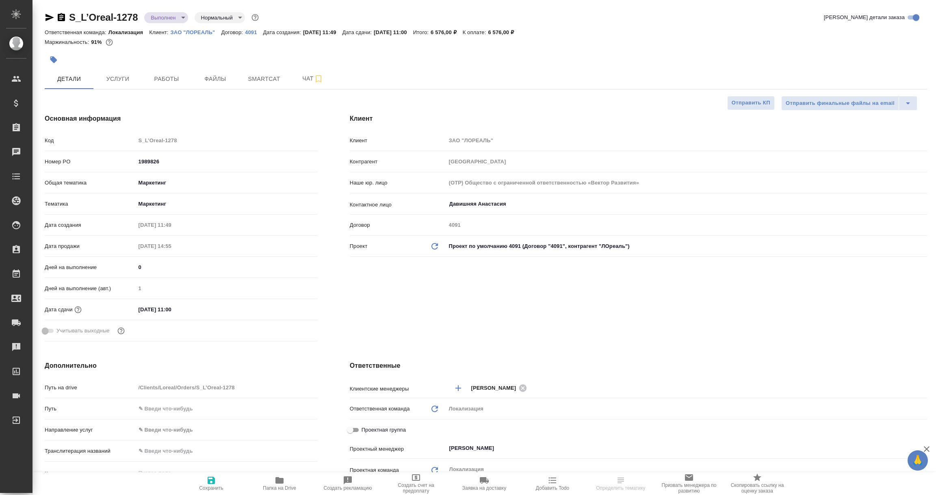
type textarea "x"
click at [50, 18] on icon "button" at bounding box center [49, 17] width 9 height 7
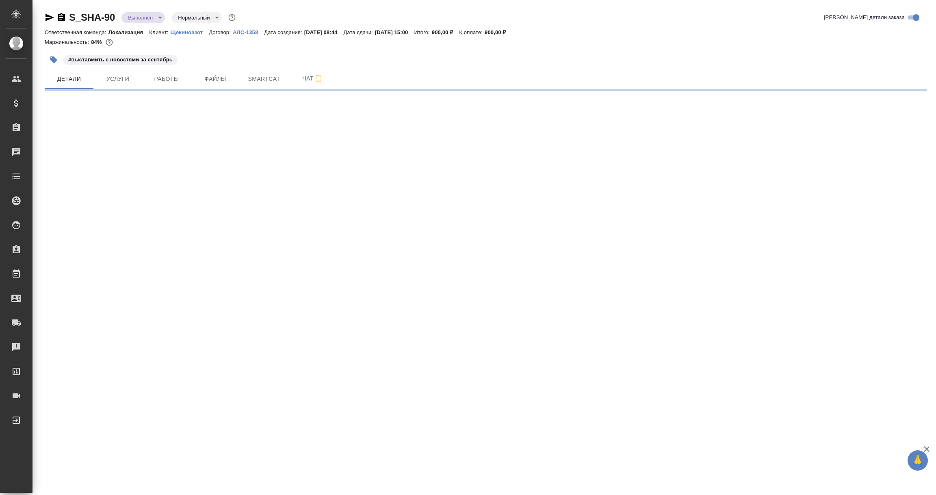
select select "RU"
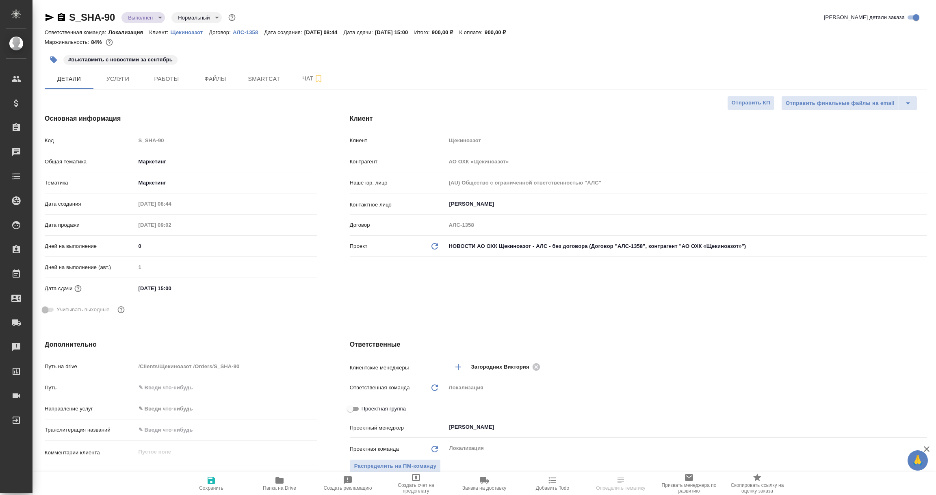
type textarea "x"
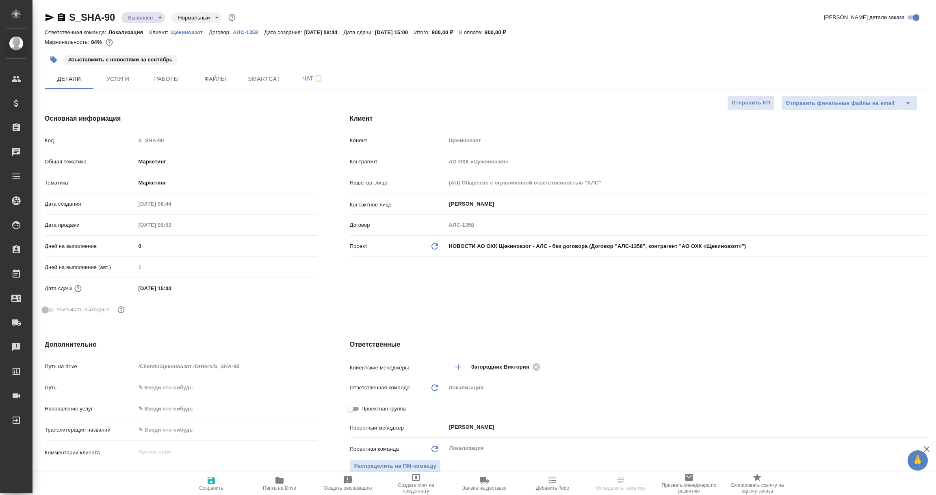
type textarea "x"
click at [47, 17] on icon "button" at bounding box center [50, 18] width 10 height 10
select select "RU"
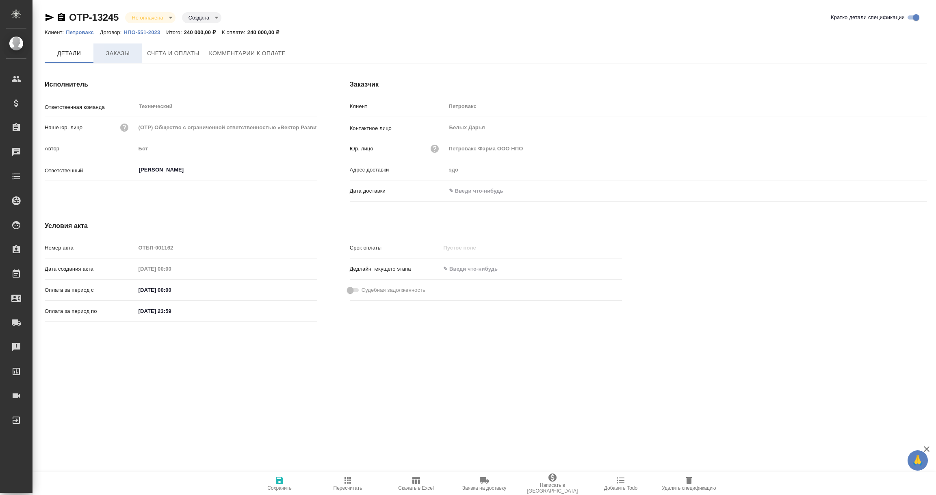
click at [110, 52] on span "Заказы" at bounding box center [117, 53] width 39 height 10
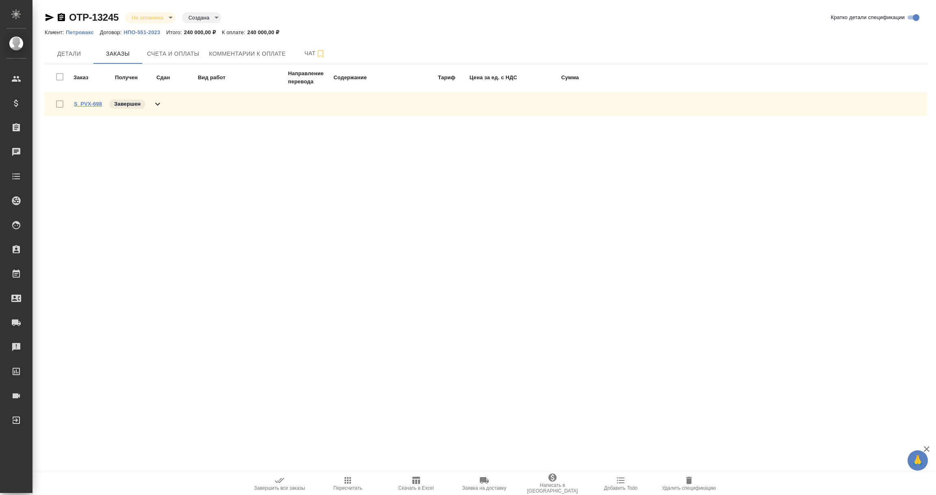
click at [86, 101] on link "S_PVX-698" at bounding box center [88, 104] width 28 height 6
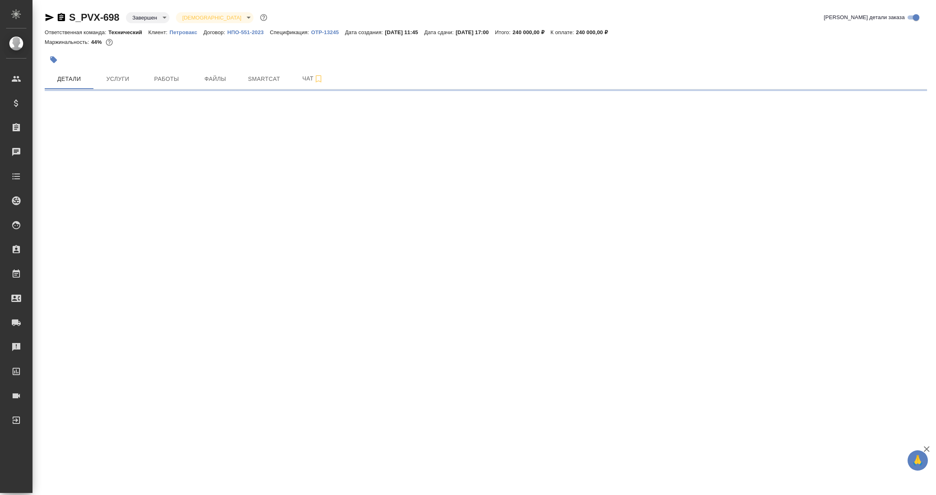
select select "RU"
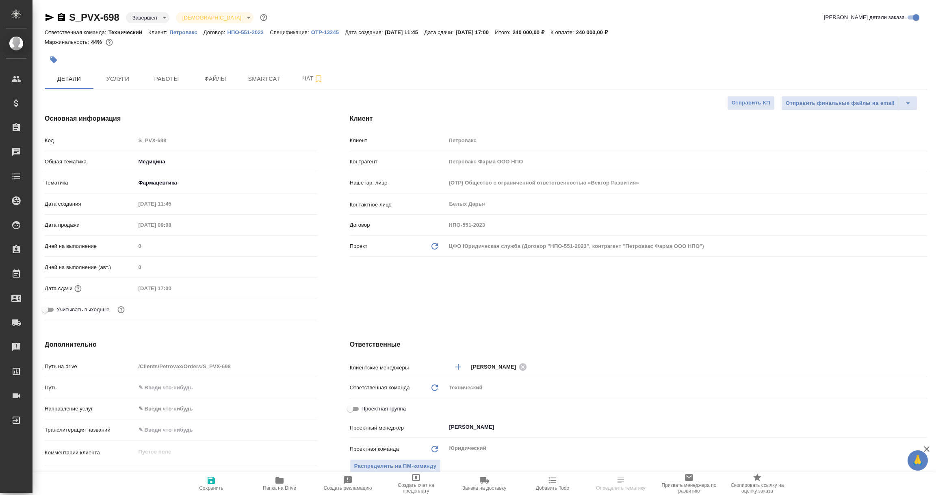
type textarea "x"
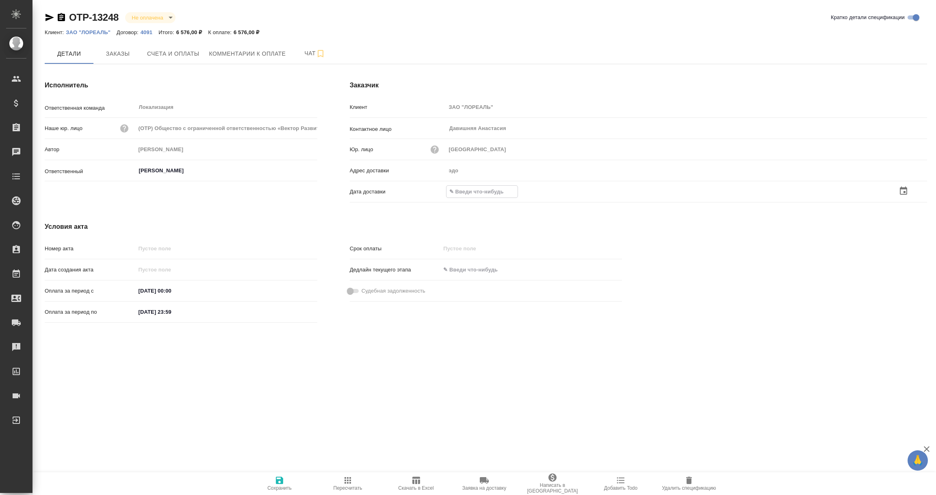
click at [903, 190] on icon "button" at bounding box center [903, 191] width 10 height 10
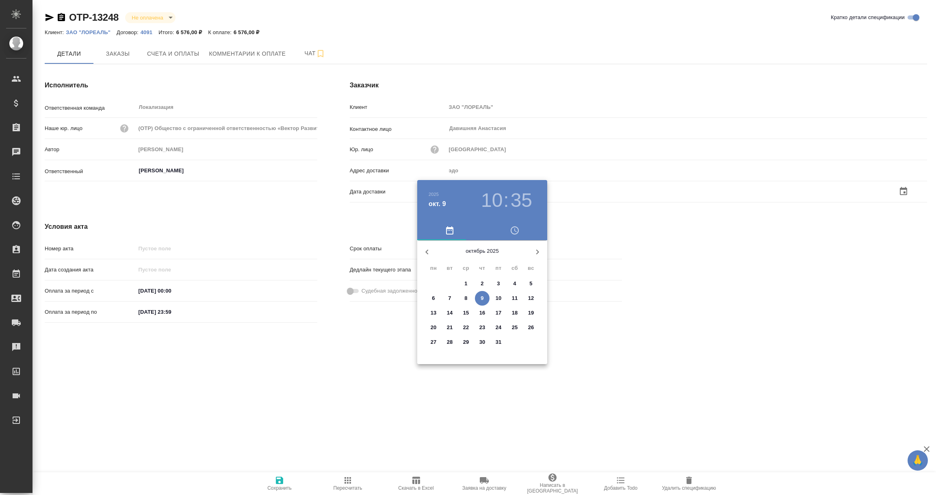
click at [478, 298] on span "9" at bounding box center [482, 298] width 15 height 8
type input "09.10.2025 10:35"
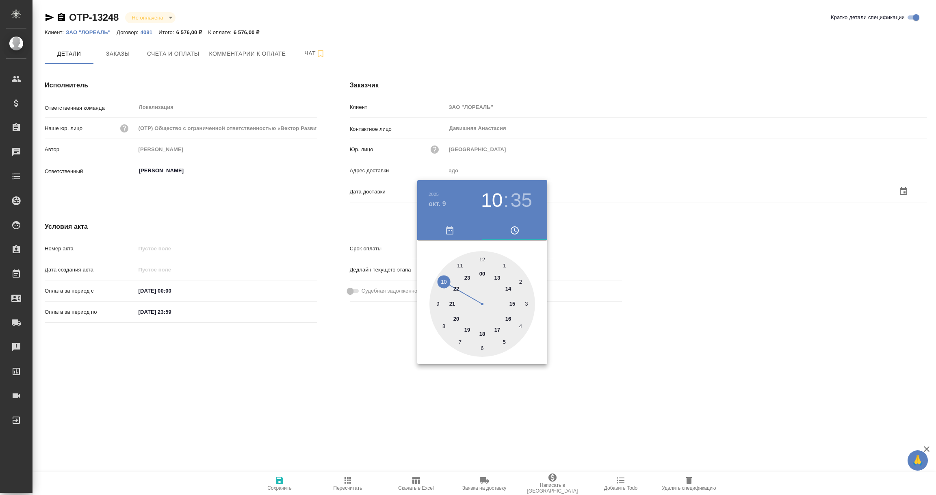
click at [384, 393] on div at bounding box center [468, 247] width 936 height 495
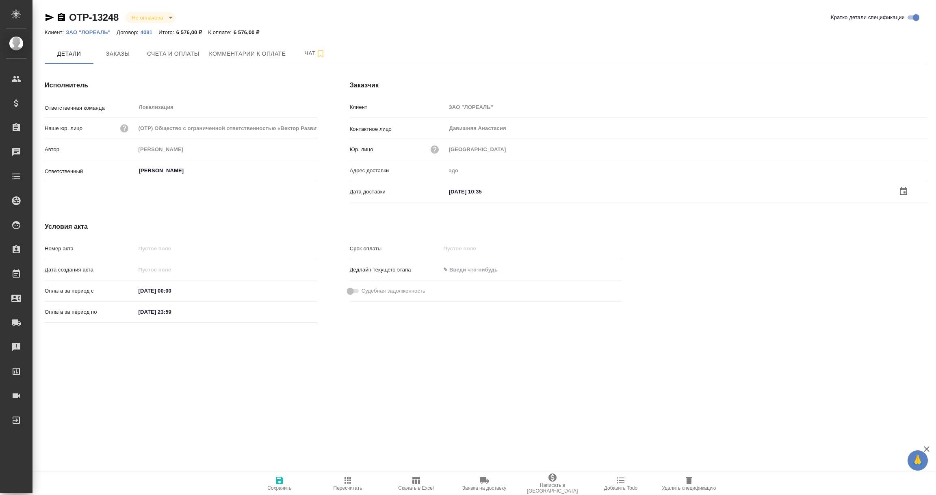
click at [281, 479] on icon "button" at bounding box center [279, 479] width 7 height 7
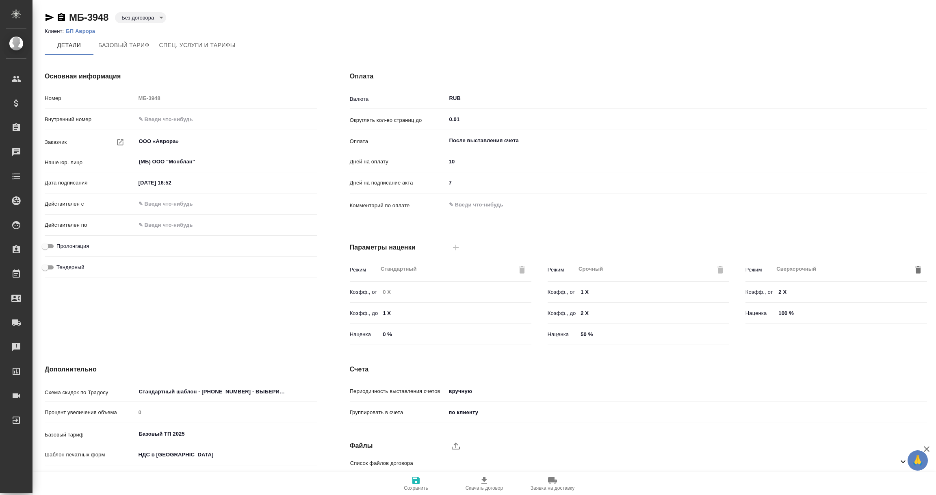
scroll to position [57, 0]
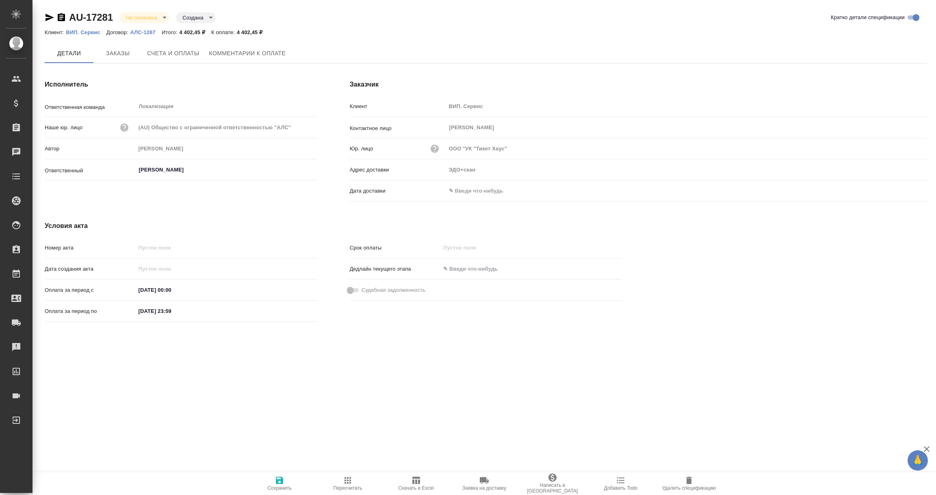
click at [472, 188] on input "text" at bounding box center [481, 191] width 71 height 12
click at [905, 189] on icon "button" at bounding box center [903, 191] width 10 height 10
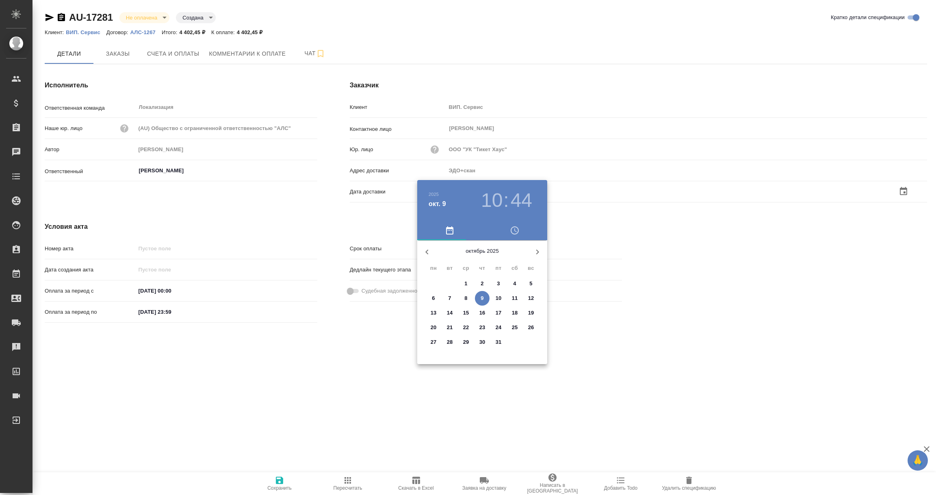
click at [482, 301] on p "9" at bounding box center [482, 298] width 3 height 8
type input "09.10.2025 10:44"
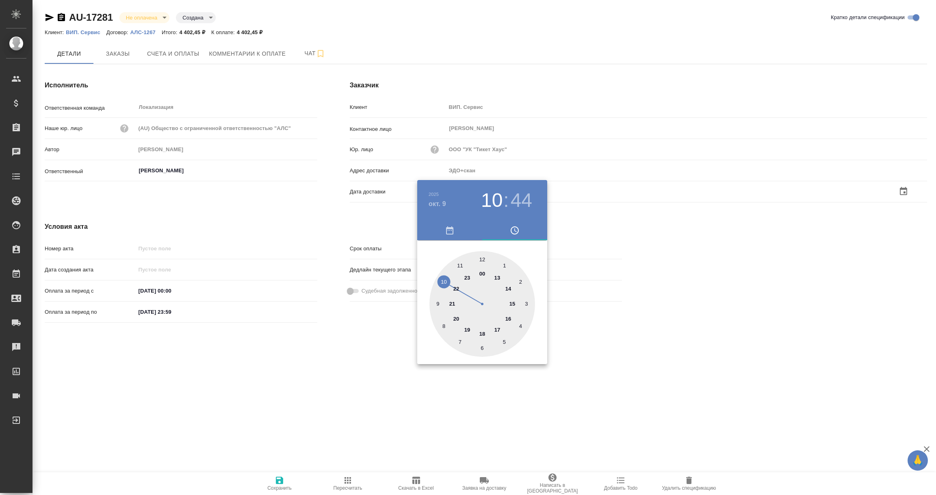
click at [320, 320] on div at bounding box center [468, 247] width 936 height 495
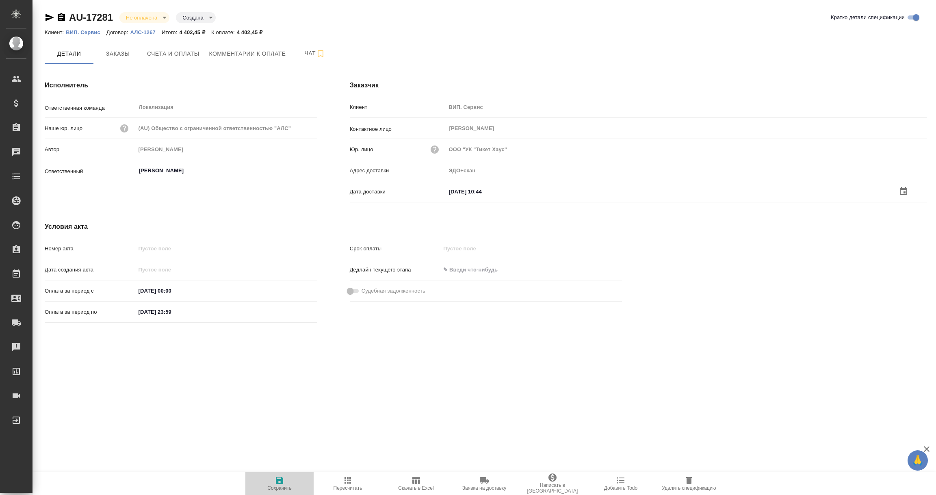
click at [279, 487] on span "Сохранить" at bounding box center [279, 488] width 24 height 6
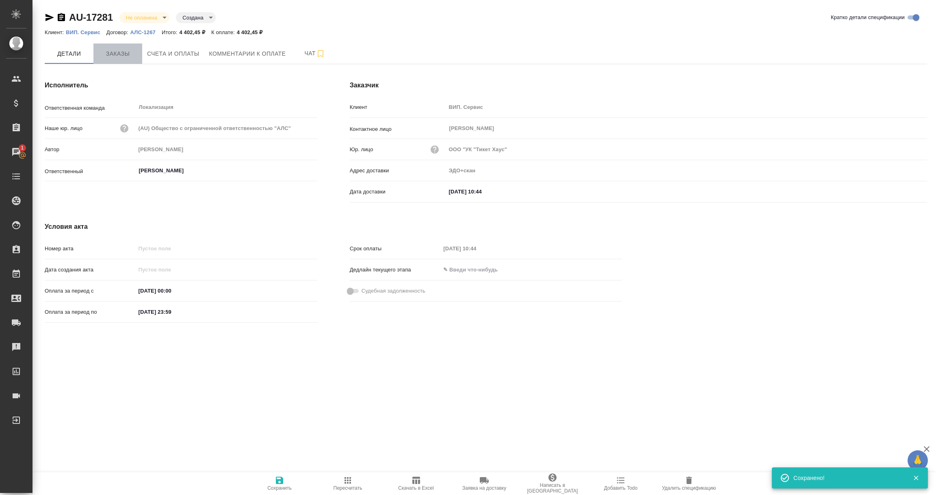
click at [119, 57] on span "Заказы" at bounding box center [117, 54] width 39 height 10
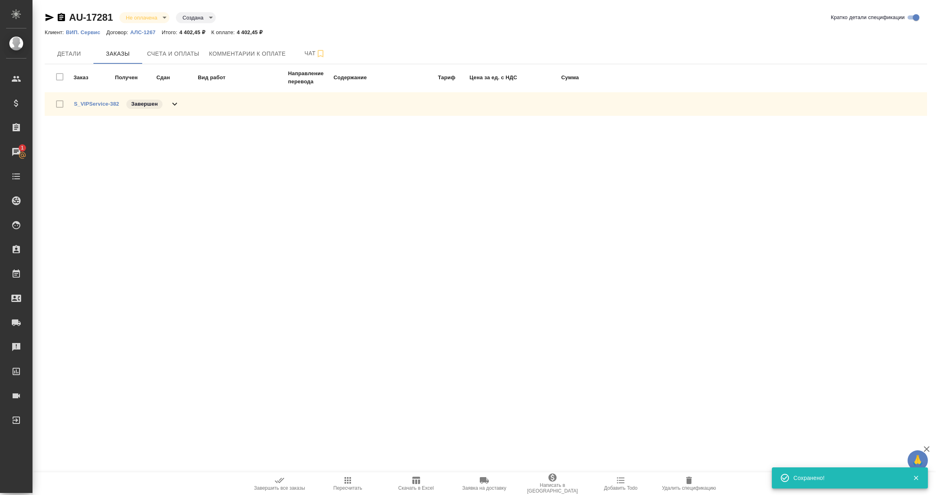
click at [167, 56] on span "Счета и оплаты" at bounding box center [173, 54] width 52 height 10
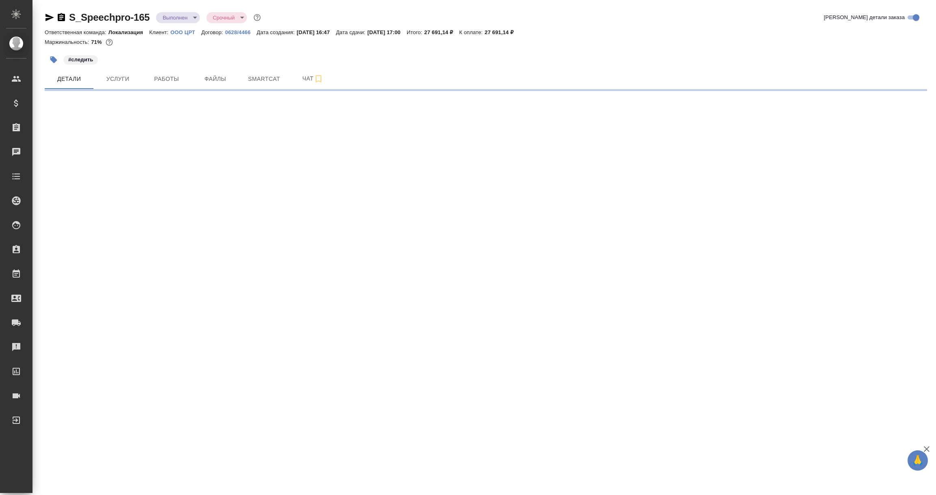
select select "RU"
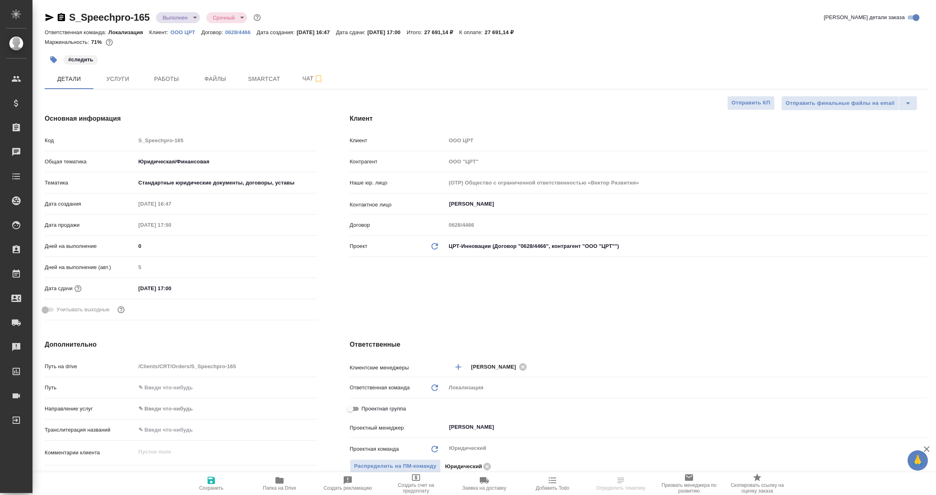
type textarea "x"
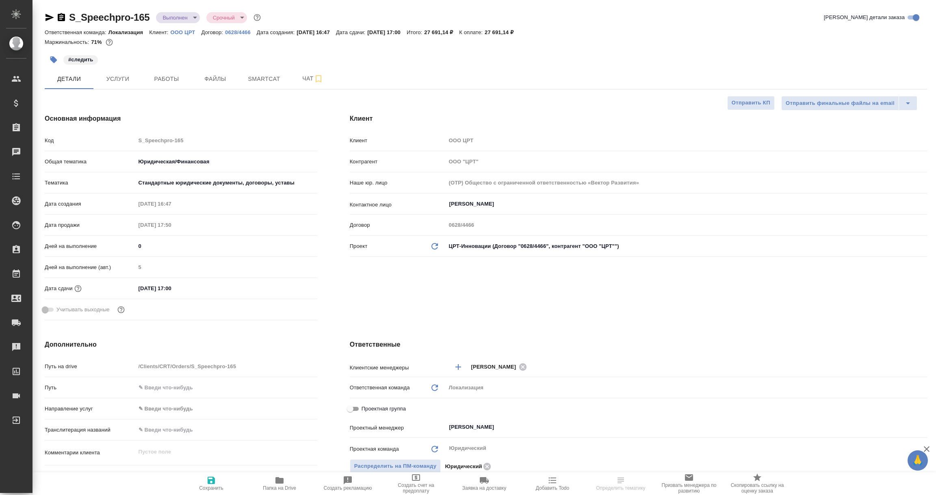
type textarea "x"
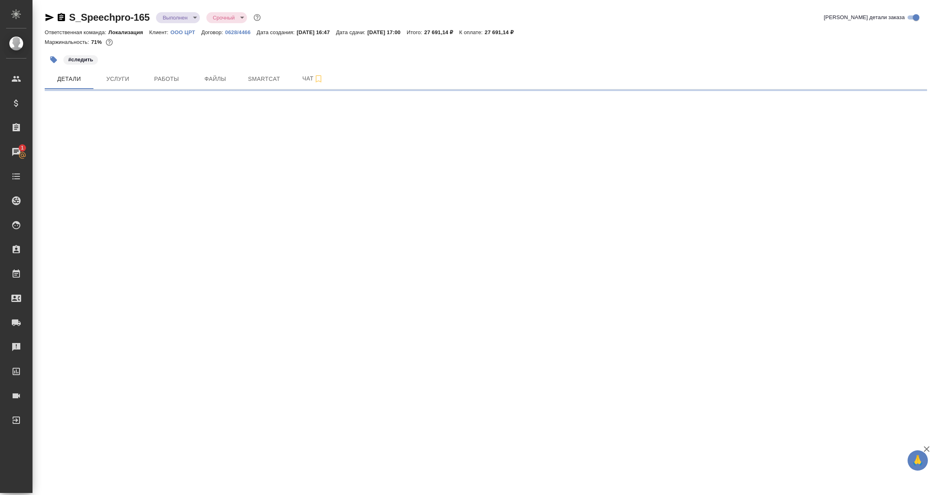
select select "RU"
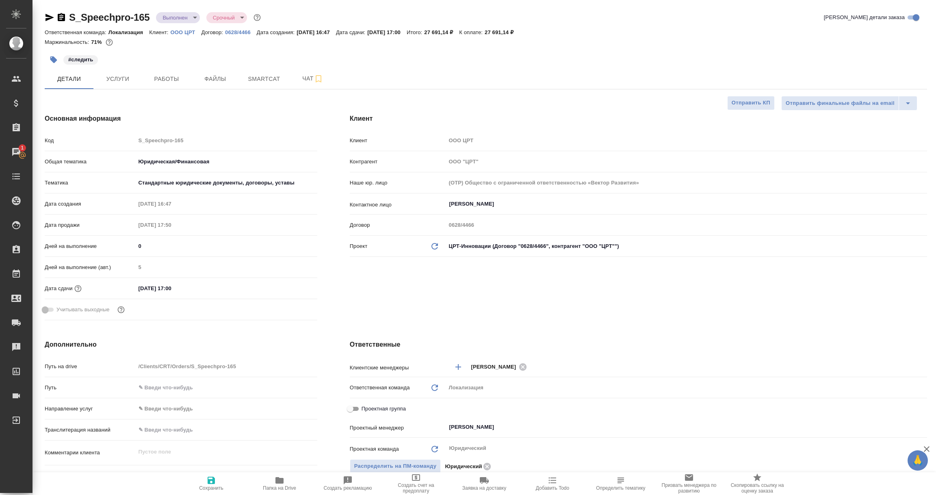
type textarea "x"
